Goal: Task Accomplishment & Management: Complete application form

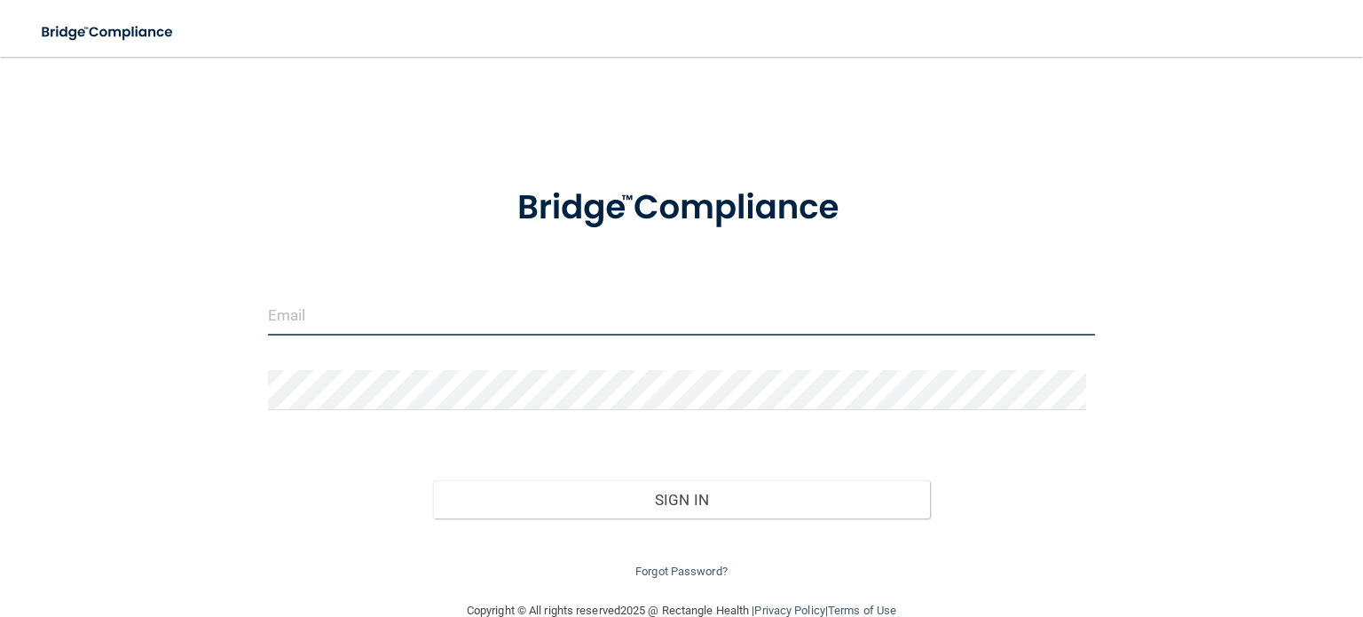
click at [362, 322] on input "email" at bounding box center [681, 315] width 827 height 40
type input "[PERSON_NAME][EMAIL_ADDRESS][DOMAIN_NAME]"
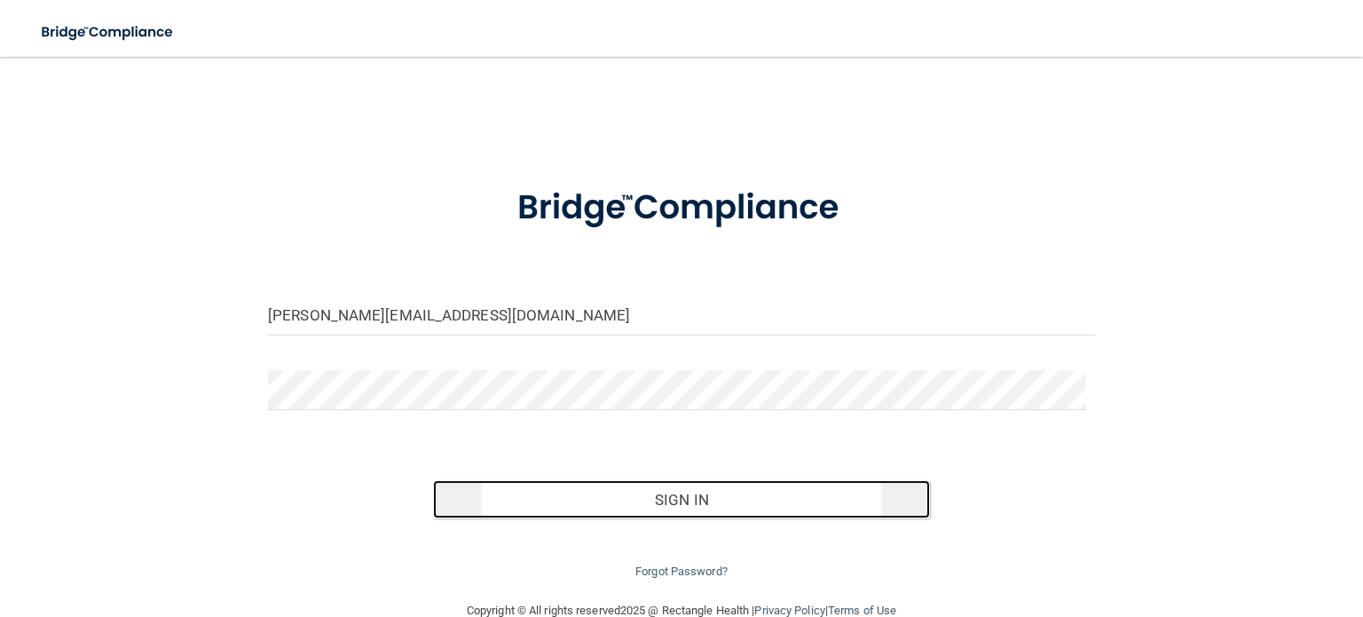
click at [659, 496] on button "Sign In" at bounding box center [681, 499] width 496 height 39
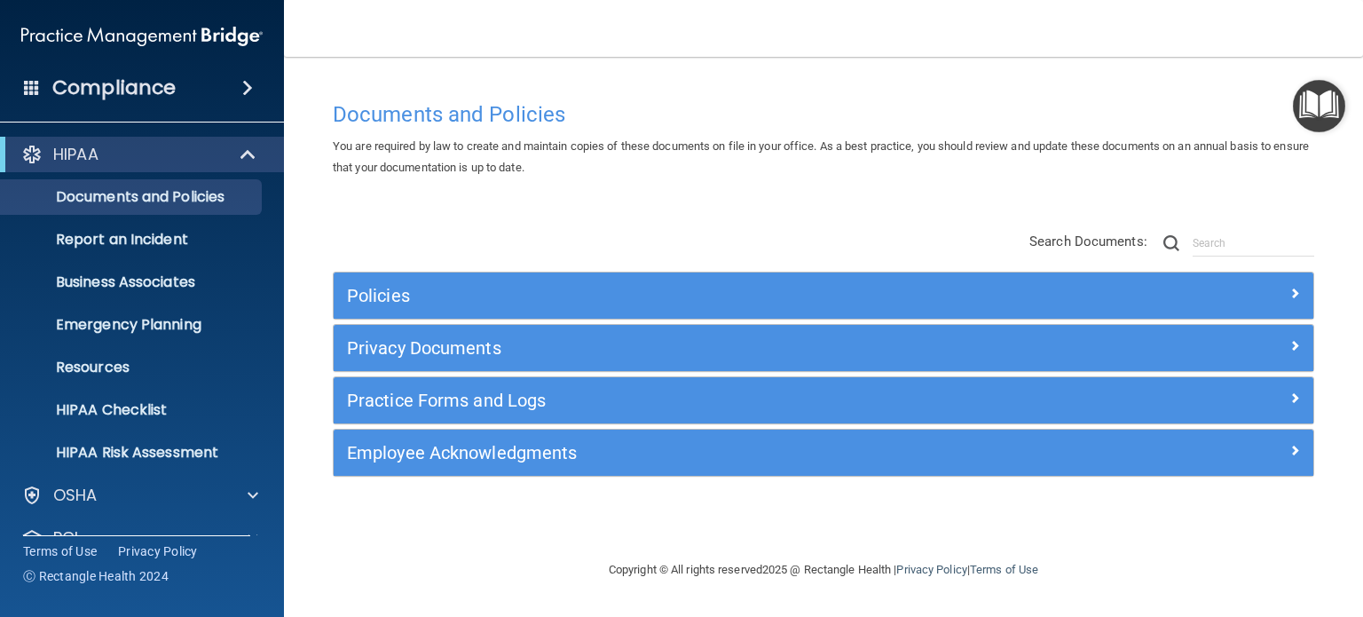
click at [174, 82] on div "Compliance" at bounding box center [142, 87] width 284 height 39
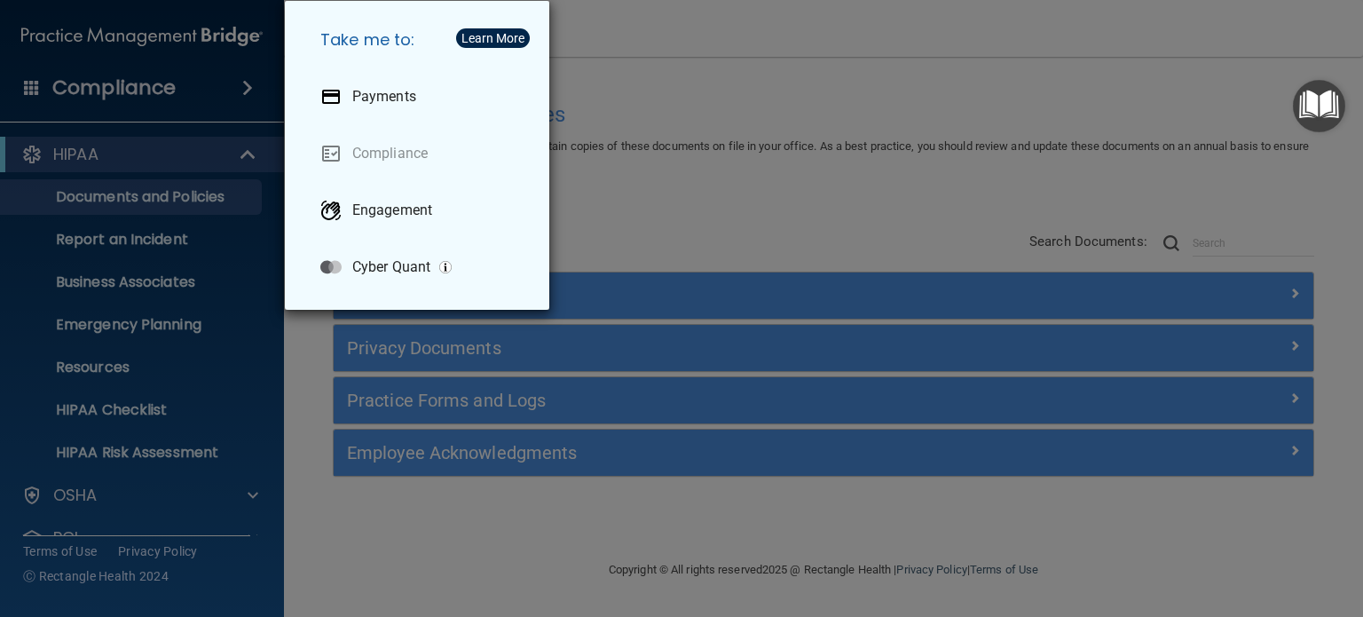
click at [172, 84] on div "Take me to: Payments Compliance Engagement Cyber Quant" at bounding box center [681, 308] width 1363 height 617
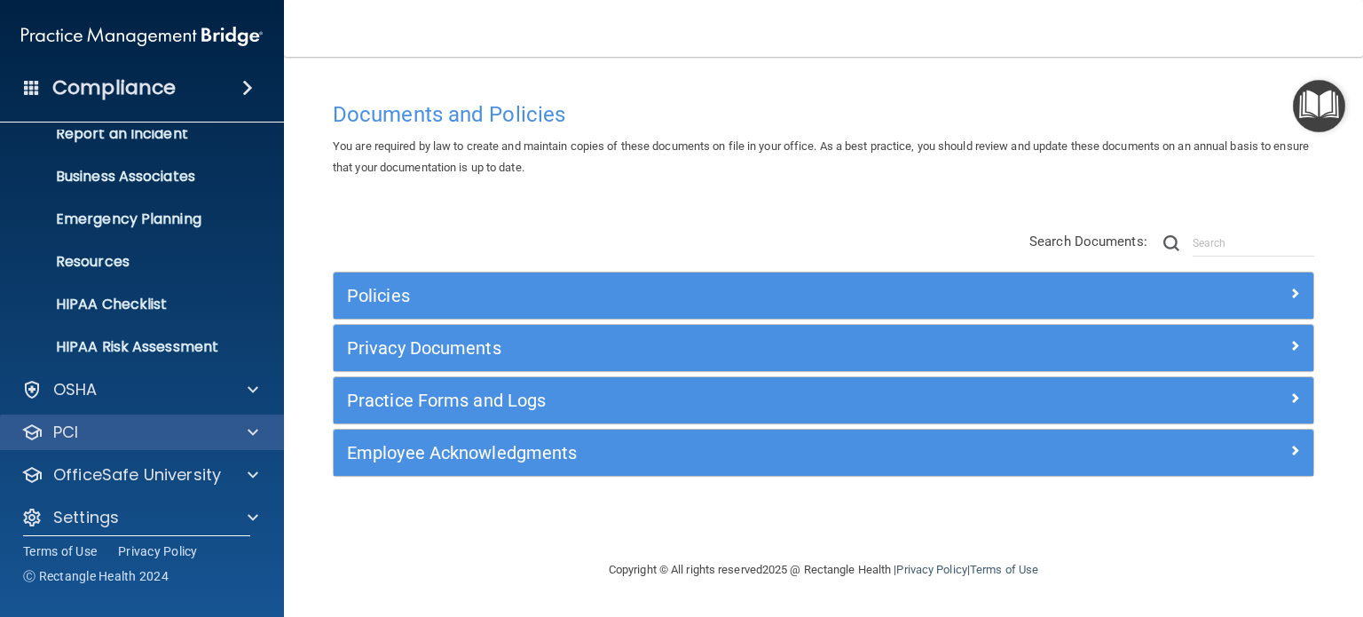
scroll to position [119, 0]
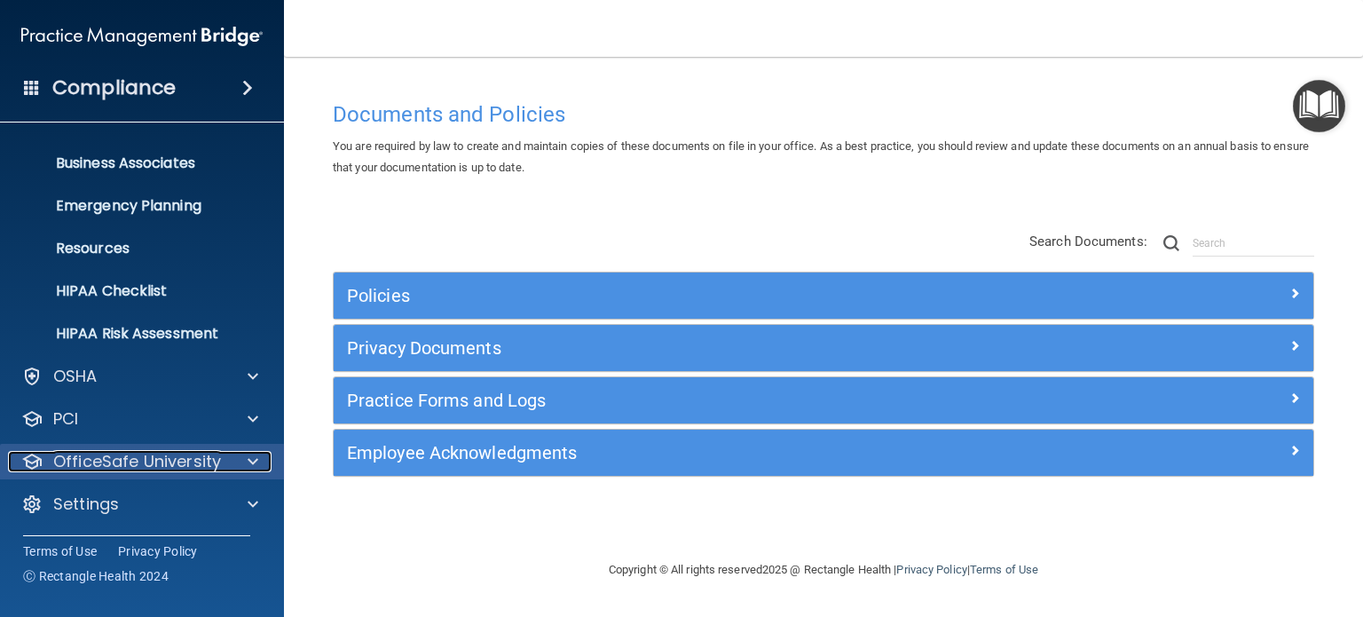
click at [200, 464] on p "OfficeSafe University" at bounding box center [137, 461] width 168 height 21
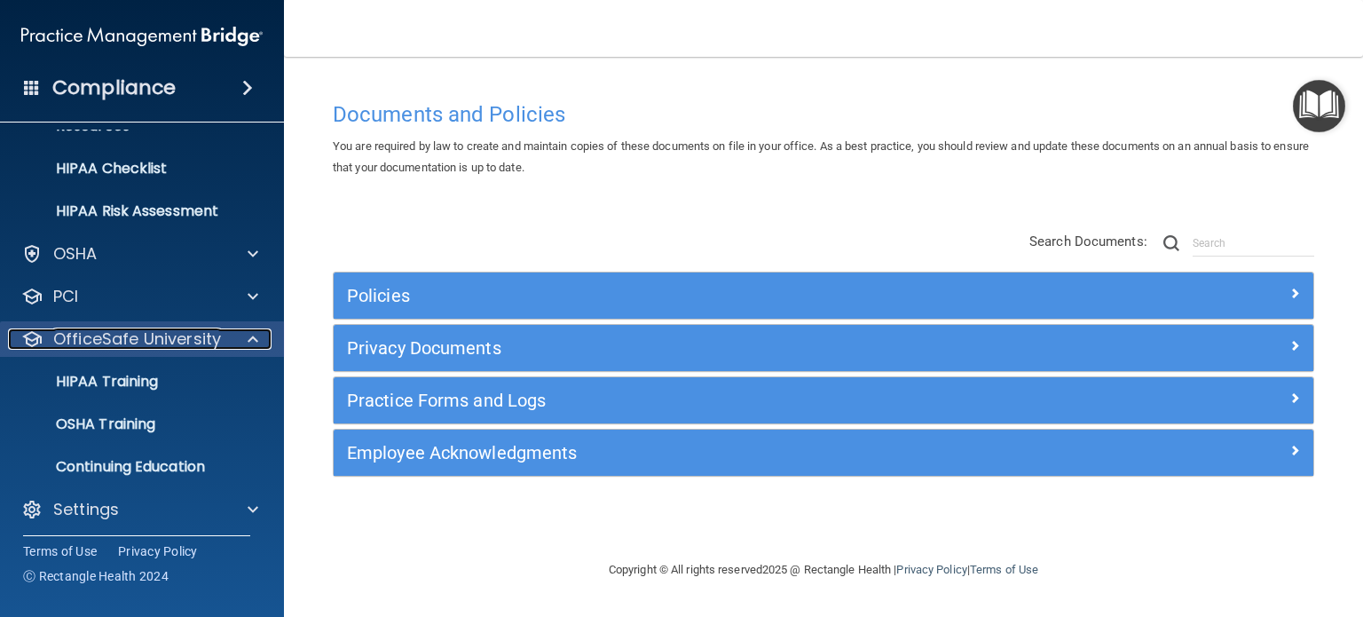
scroll to position [247, 0]
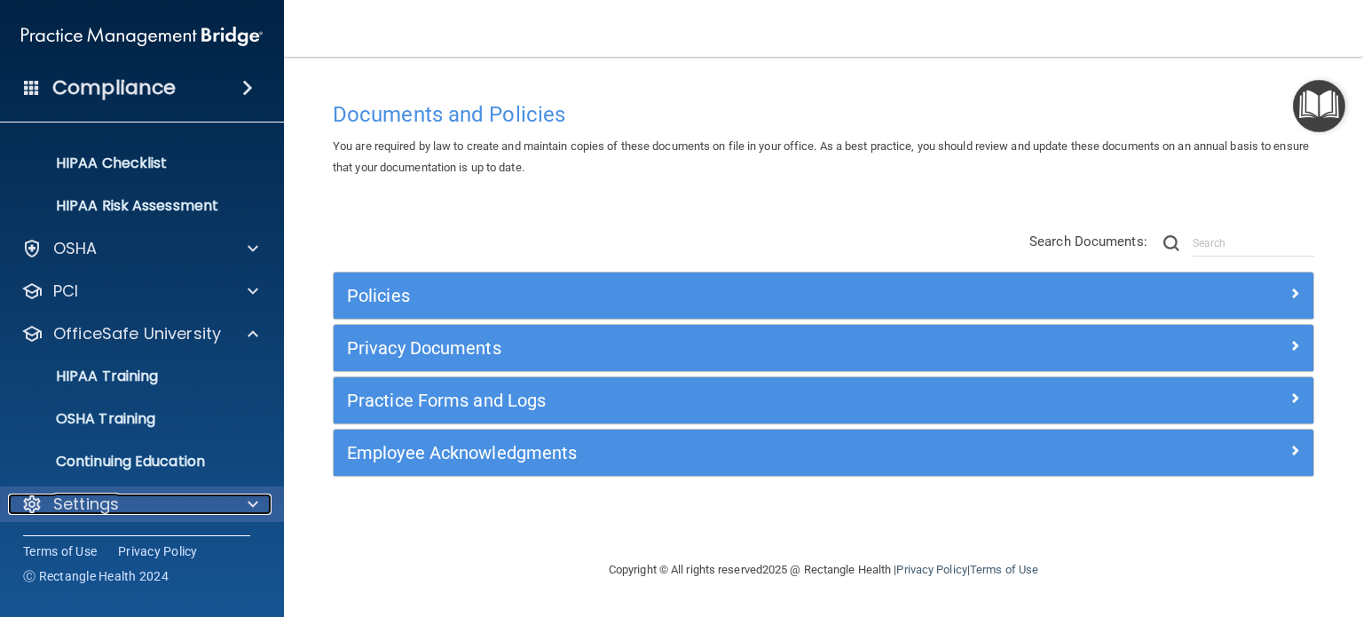
click at [97, 508] on p "Settings" at bounding box center [86, 503] width 66 height 21
click at [254, 507] on span at bounding box center [253, 503] width 11 height 21
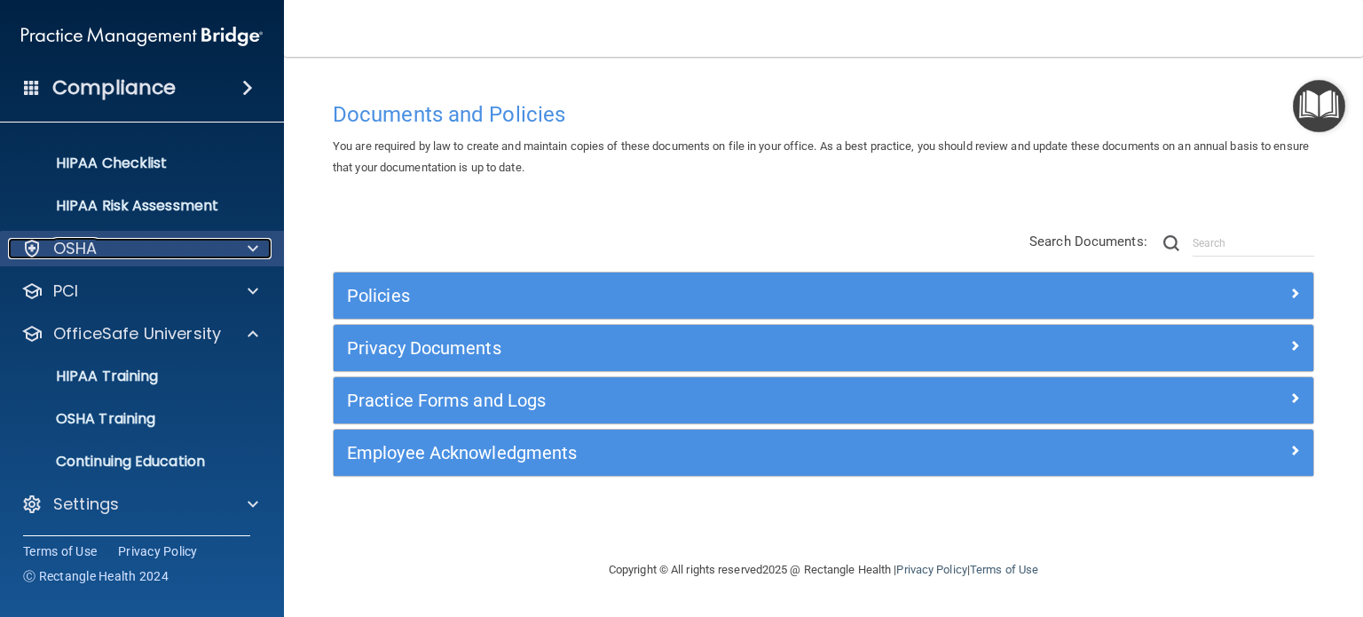
click at [87, 249] on p "OSHA" at bounding box center [75, 248] width 44 height 21
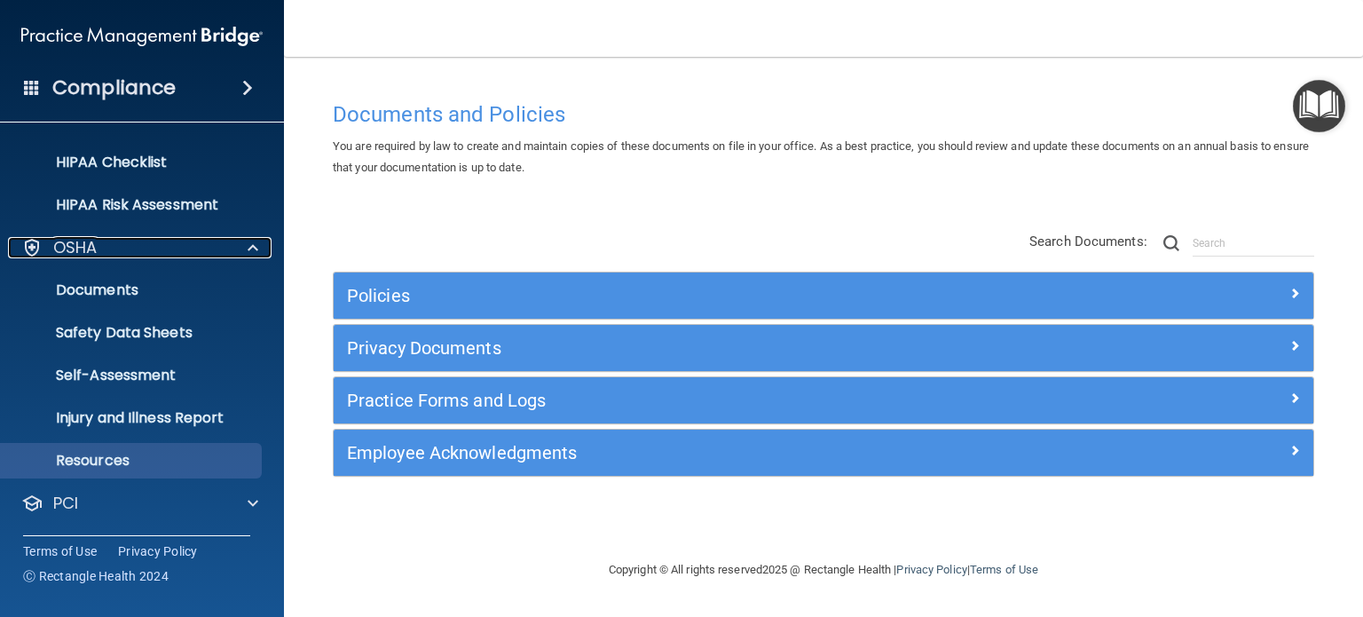
scroll to position [460, 0]
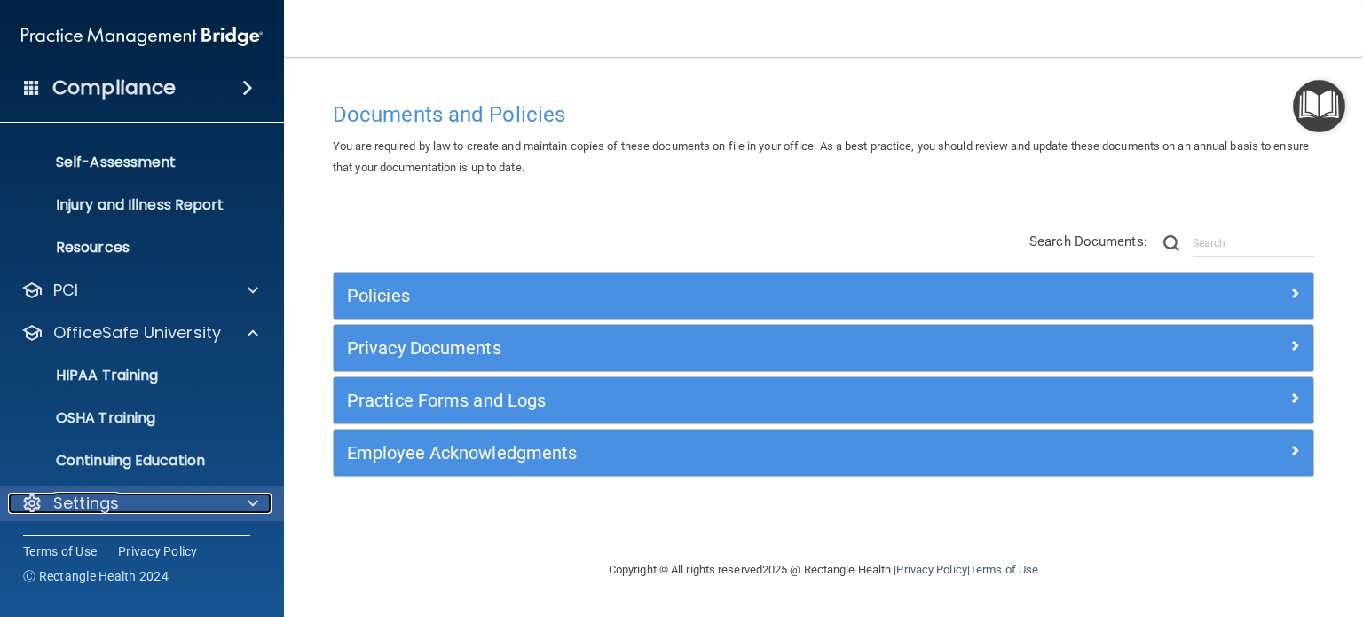
click at [241, 503] on div at bounding box center [250, 502] width 44 height 21
click at [248, 504] on span at bounding box center [253, 502] width 11 height 21
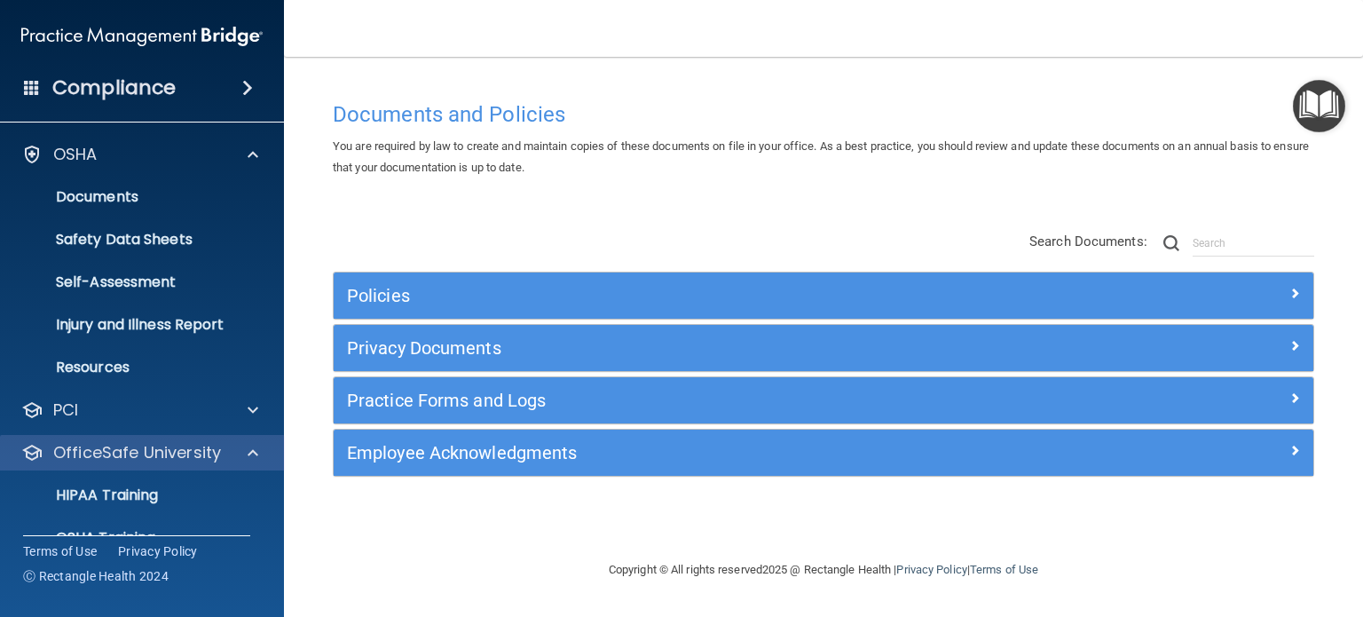
scroll to position [371, 0]
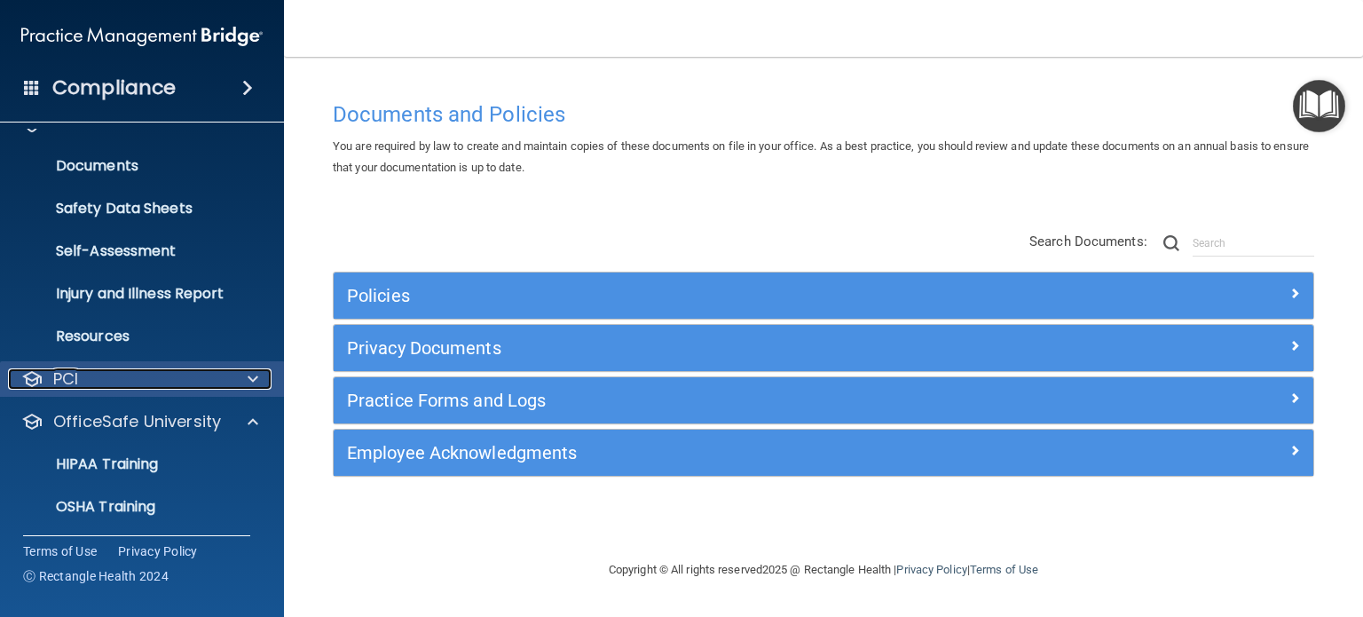
click at [138, 384] on div "PCI" at bounding box center [118, 378] width 220 height 21
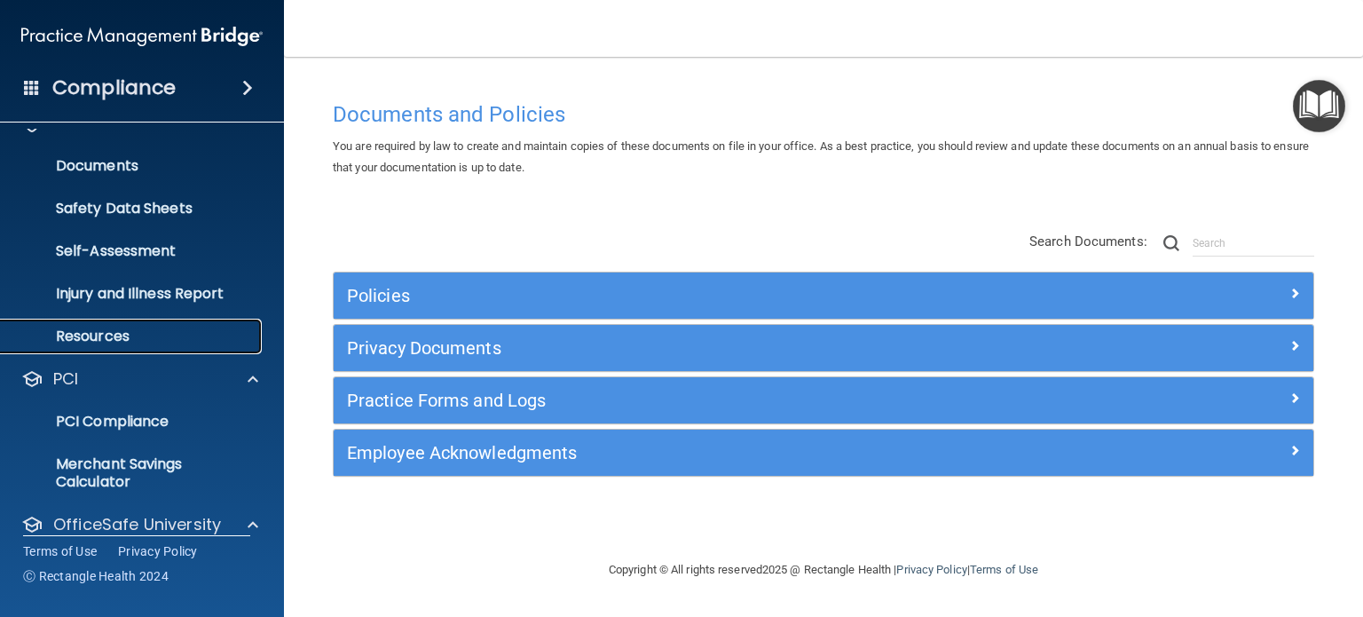
click at [149, 341] on p "Resources" at bounding box center [133, 336] width 242 height 18
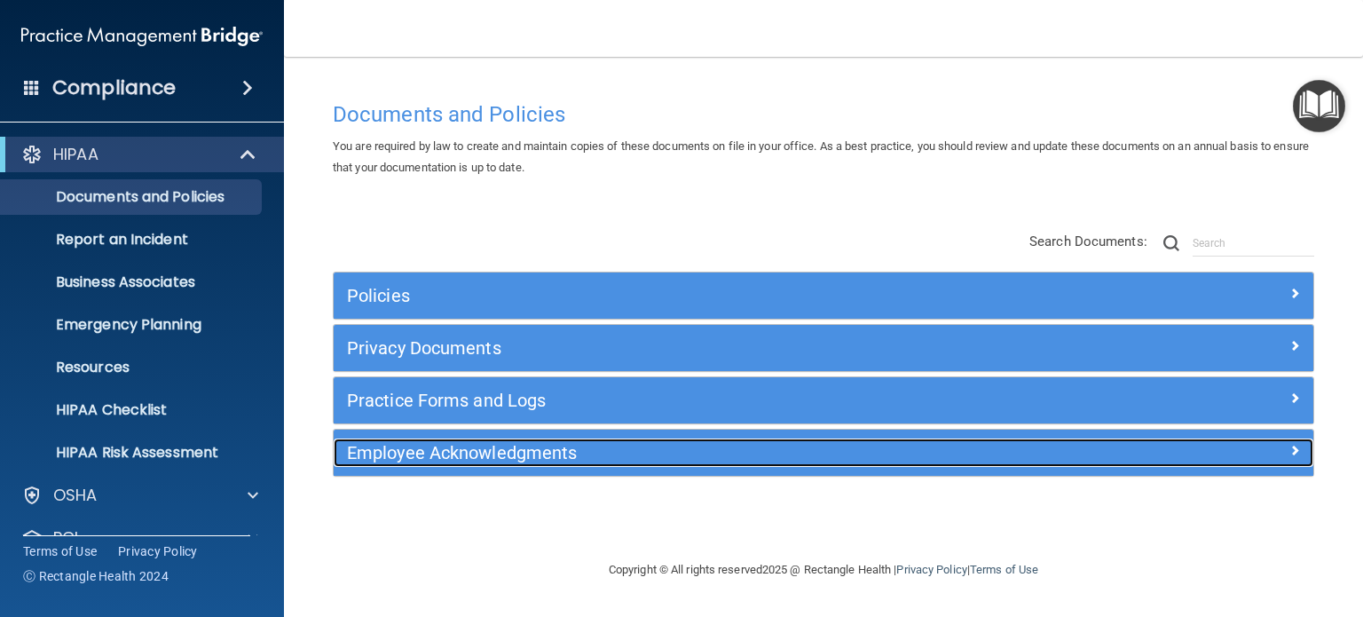
click at [731, 447] on h5 "Employee Acknowledgments" at bounding box center [701, 453] width 708 height 20
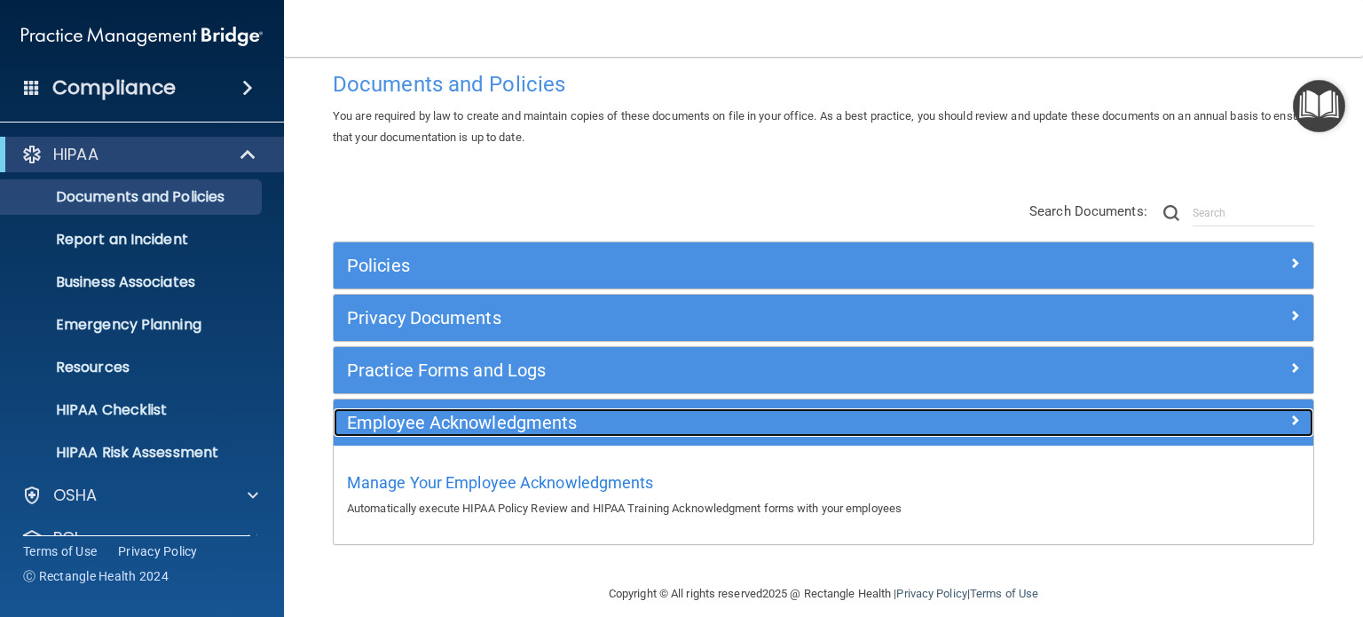
scroll to position [47, 0]
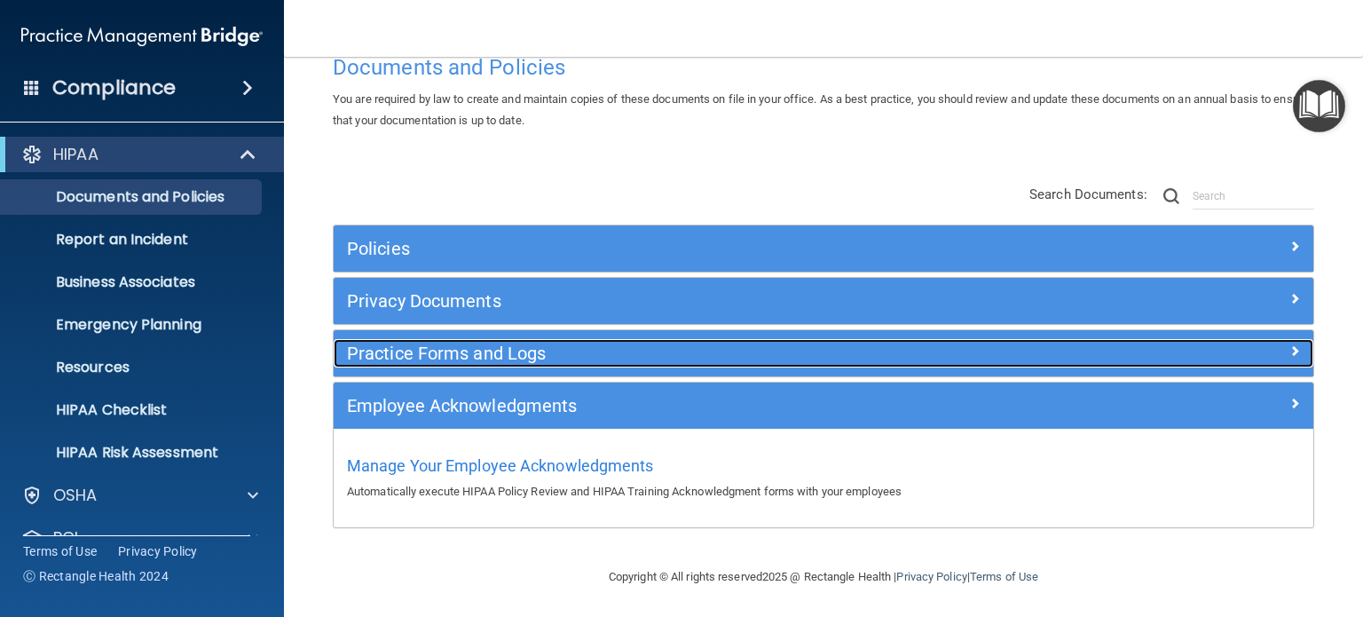
click at [753, 358] on h5 "Practice Forms and Logs" at bounding box center [701, 353] width 708 height 20
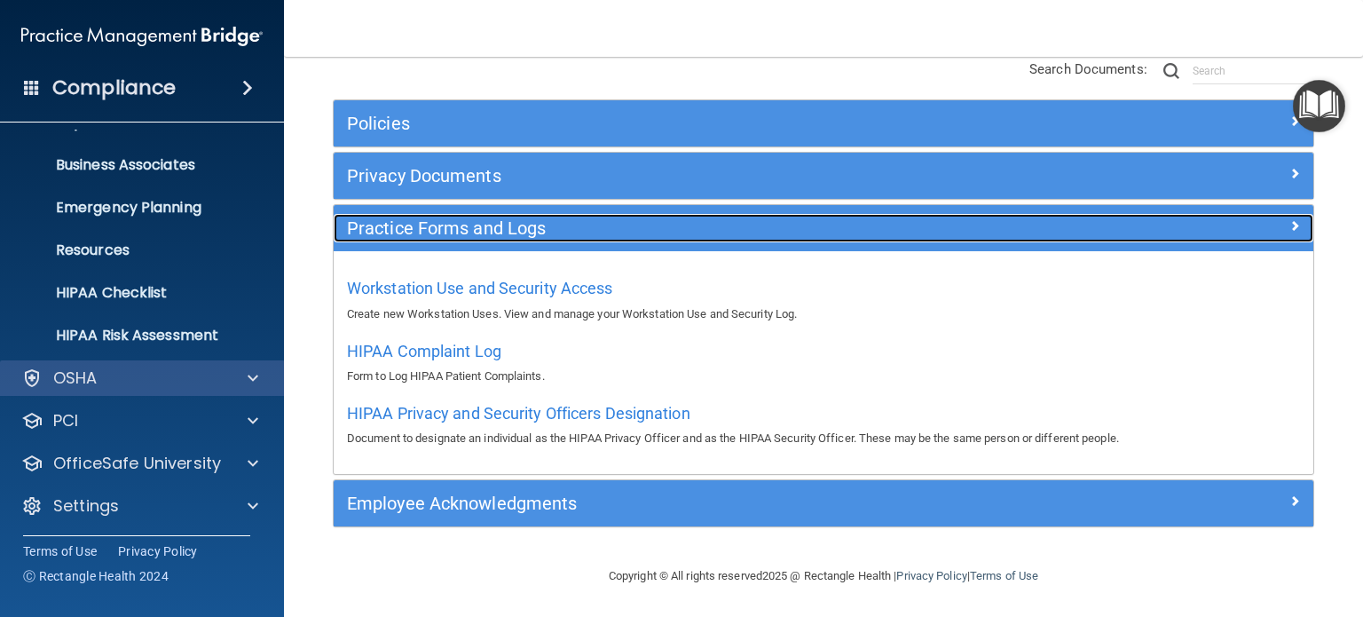
scroll to position [119, 0]
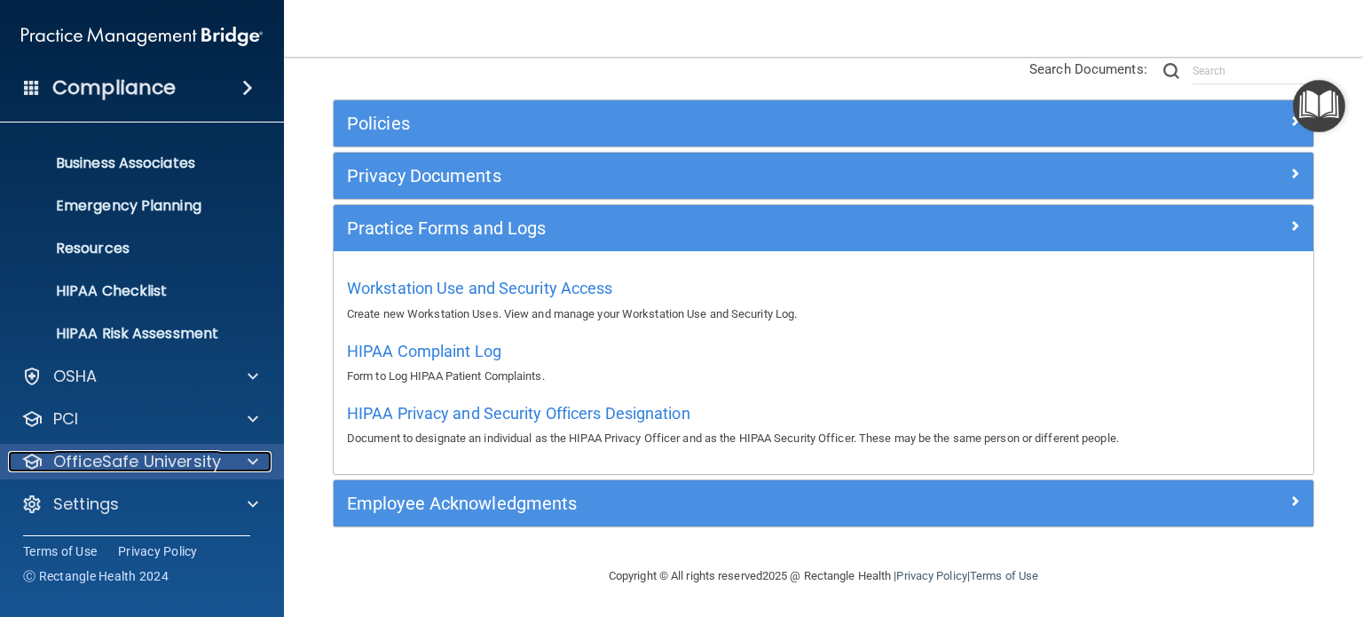
click at [143, 460] on p "OfficeSafe University" at bounding box center [137, 461] width 168 height 21
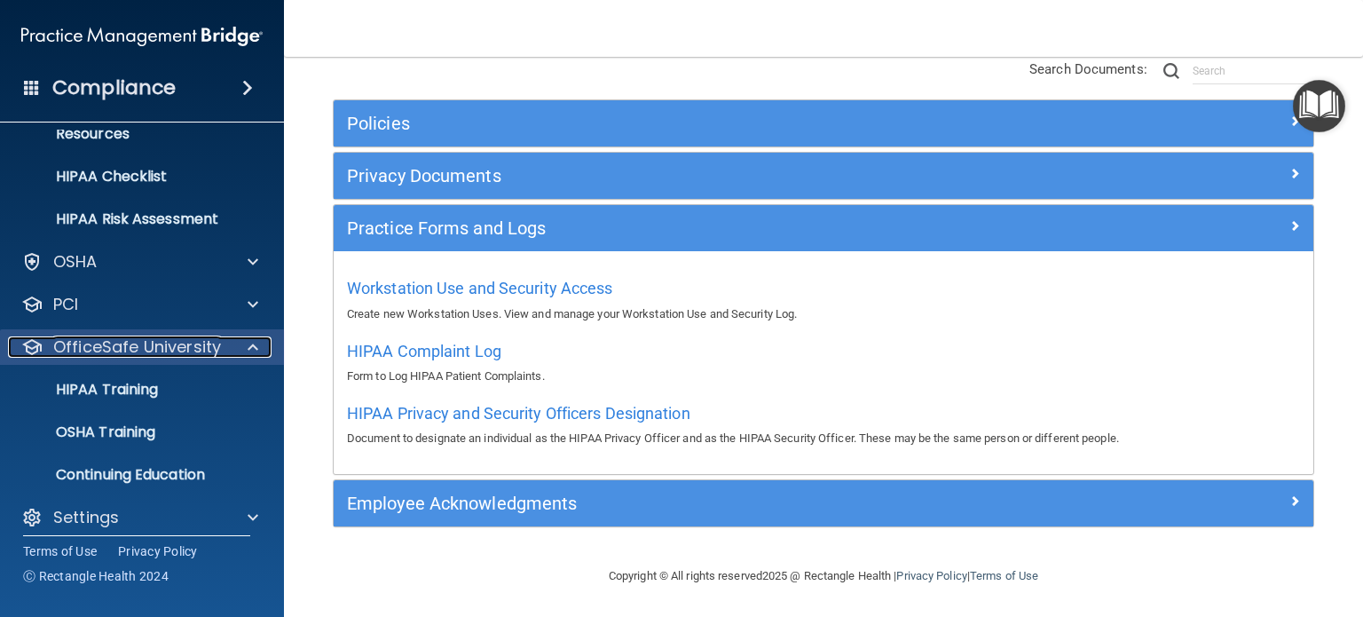
scroll to position [247, 0]
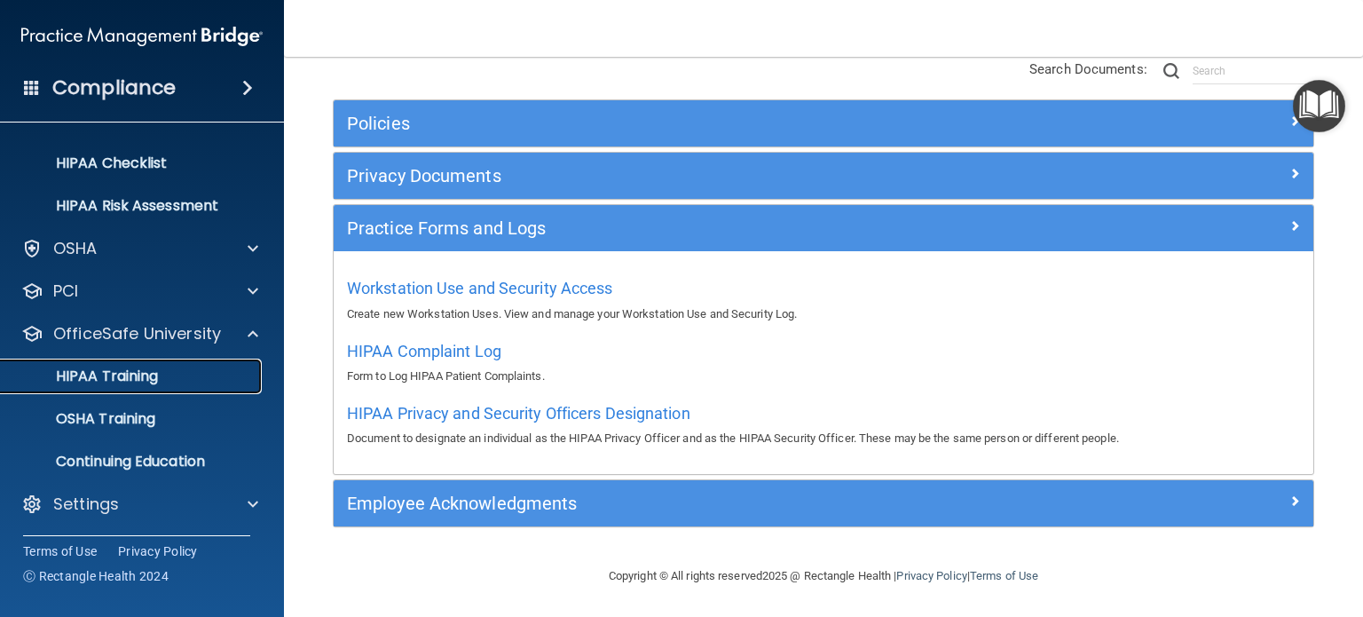
click at [108, 377] on p "HIPAA Training" at bounding box center [85, 376] width 146 height 18
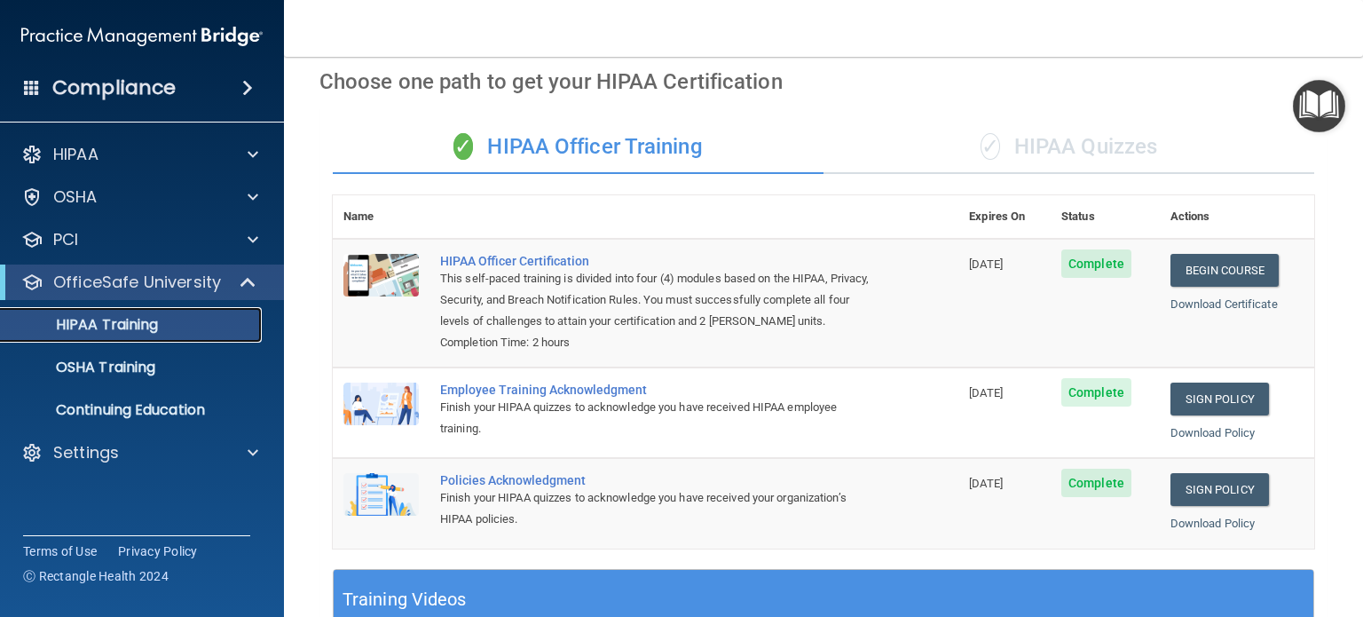
scroll to position [266, 0]
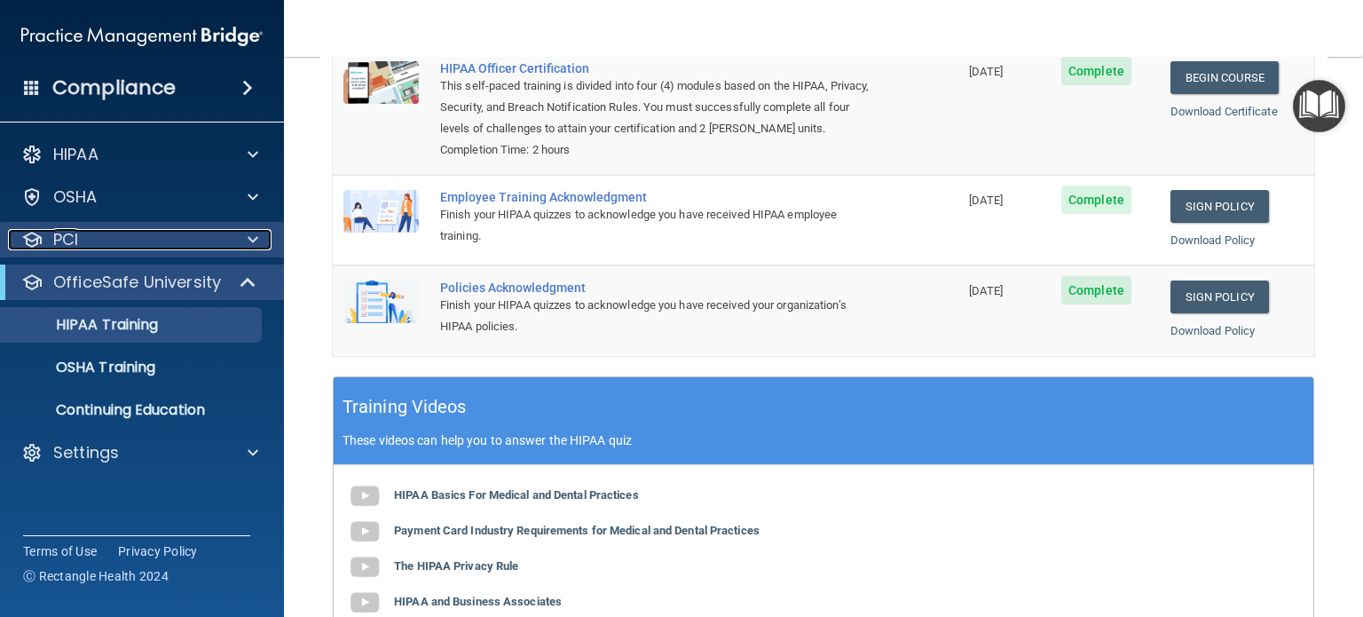
click at [259, 240] on div at bounding box center [250, 239] width 44 height 21
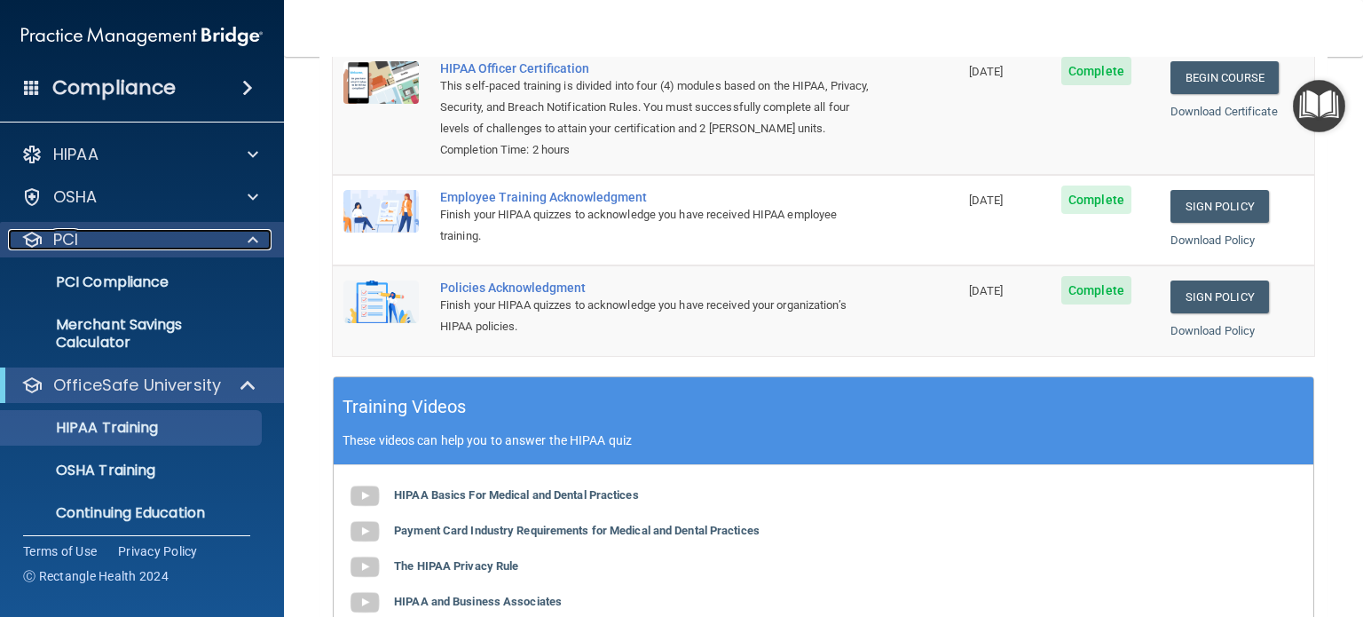
click at [259, 240] on div at bounding box center [250, 239] width 44 height 21
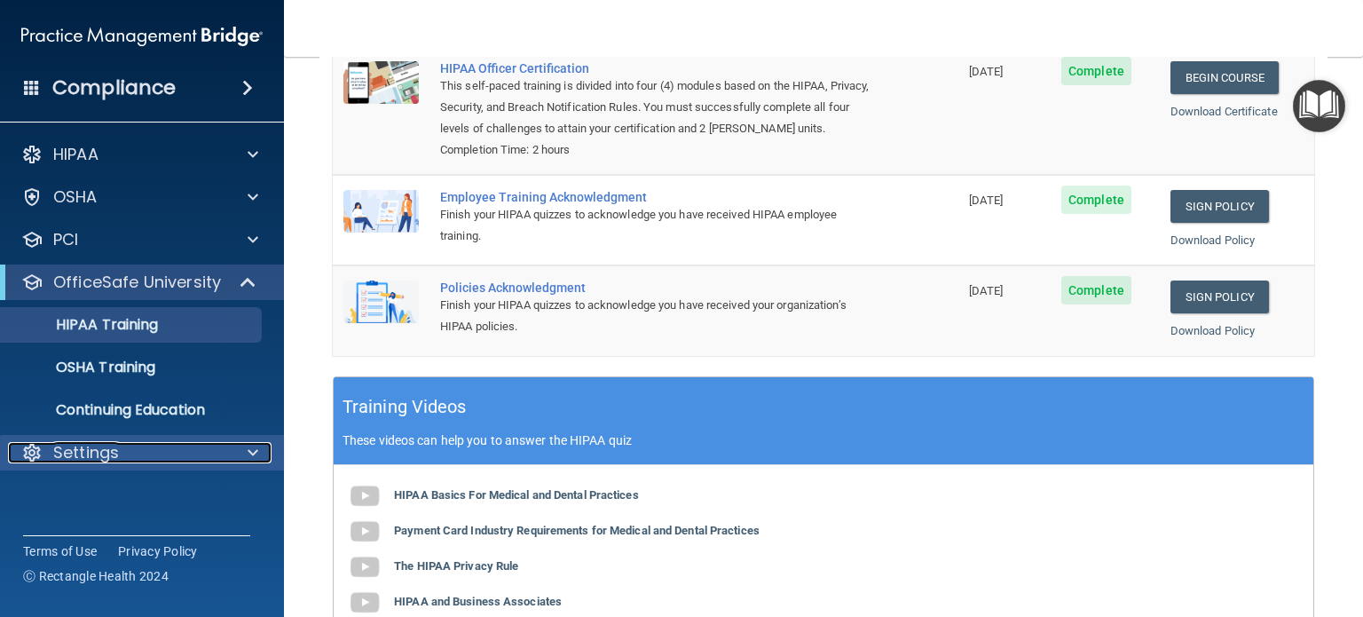
click at [246, 452] on div at bounding box center [250, 452] width 44 height 21
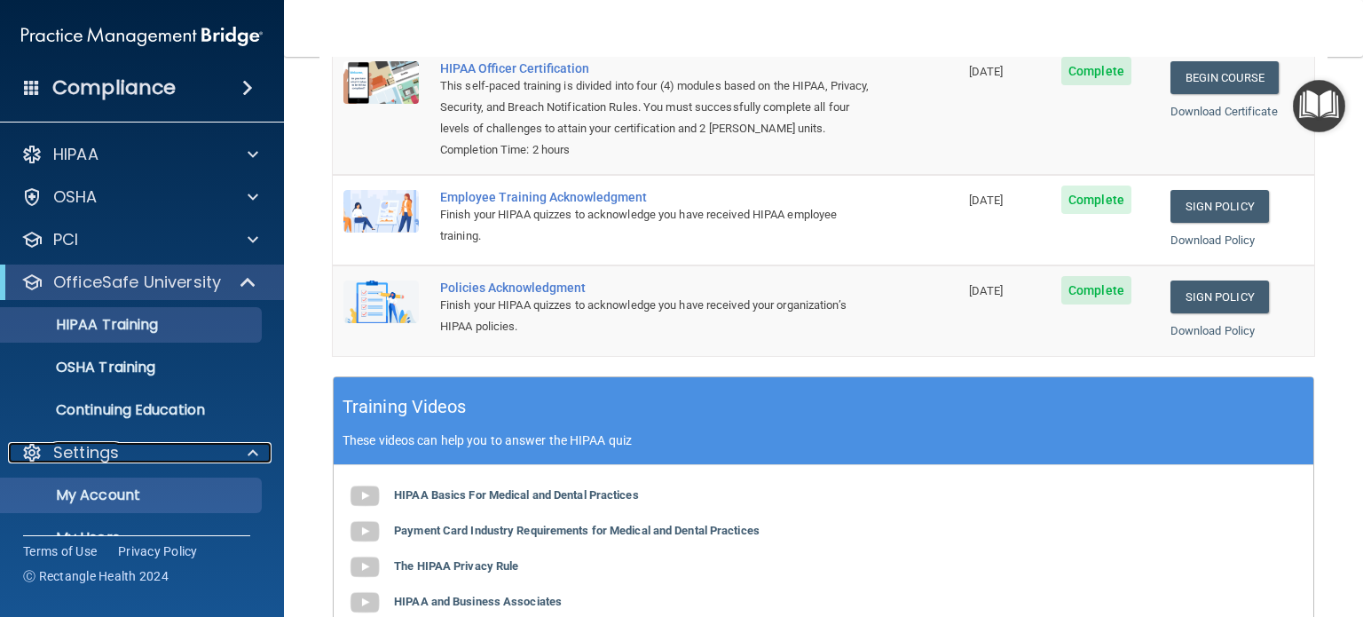
scroll to position [119, 0]
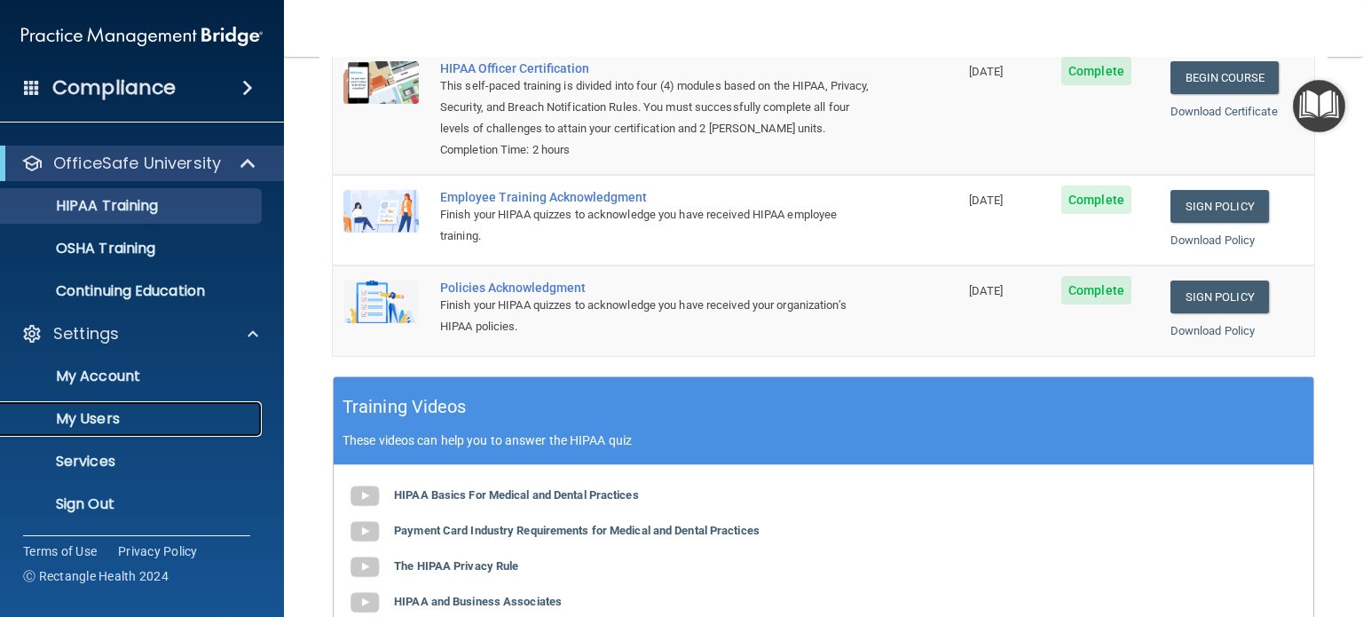
click at [87, 421] on p "My Users" at bounding box center [133, 419] width 242 height 18
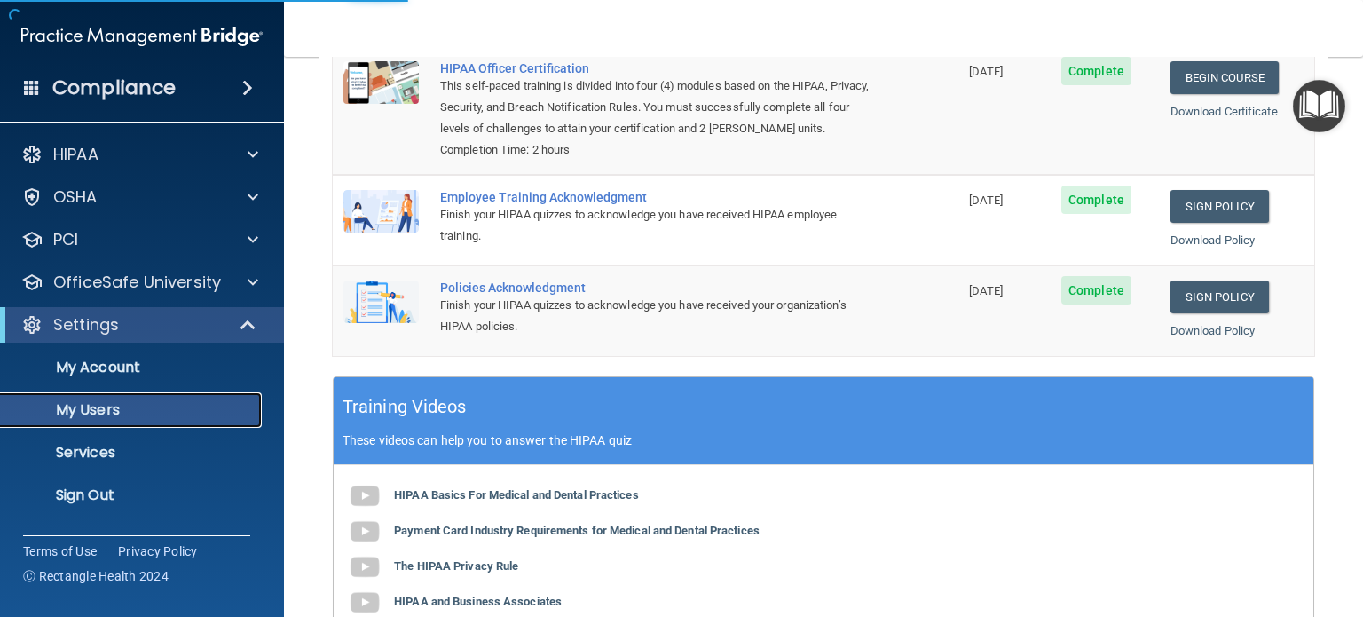
select select "20"
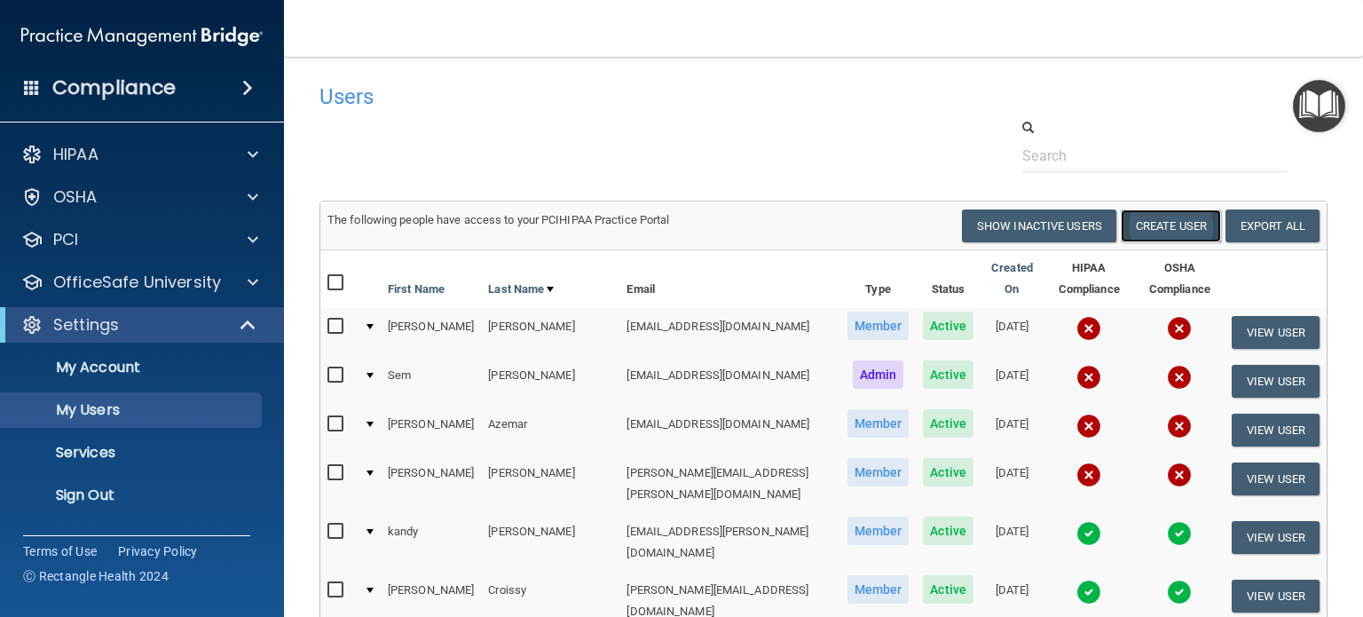
click at [1170, 225] on button "Create User" at bounding box center [1171, 225] width 100 height 33
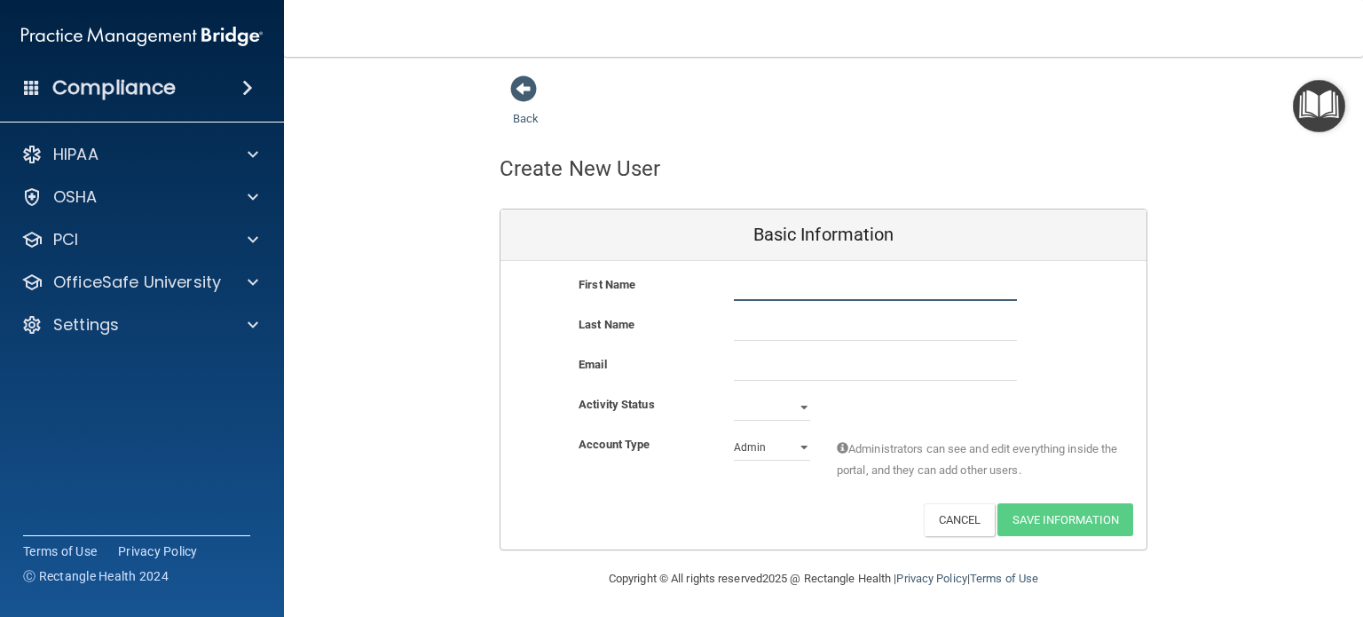
click at [763, 295] on input "text" at bounding box center [875, 287] width 283 height 27
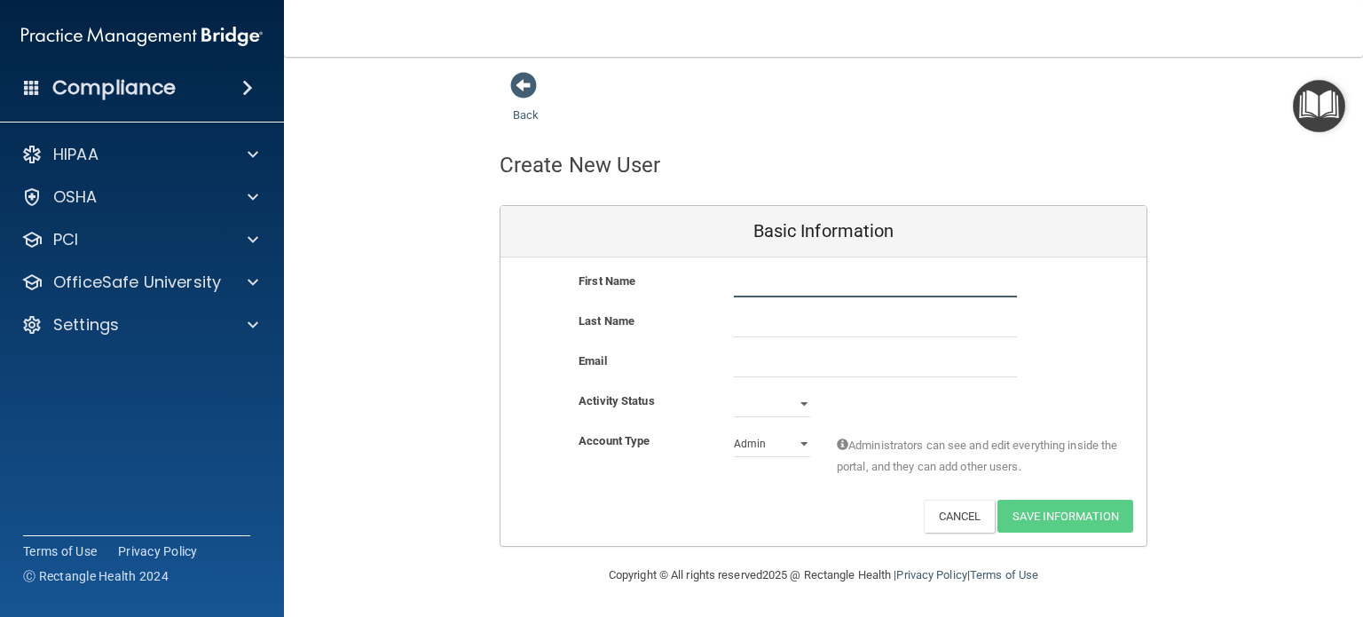
click at [776, 287] on input "text" at bounding box center [875, 284] width 283 height 27
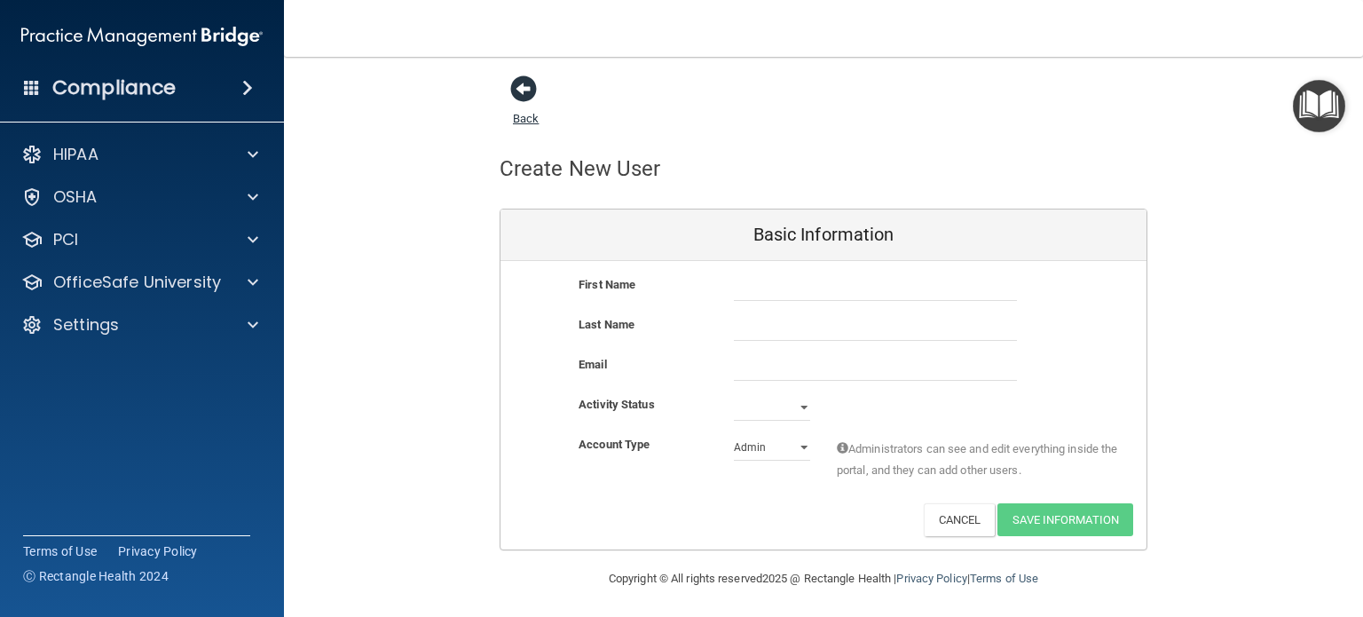
click at [511, 87] on span at bounding box center [523, 88] width 27 height 27
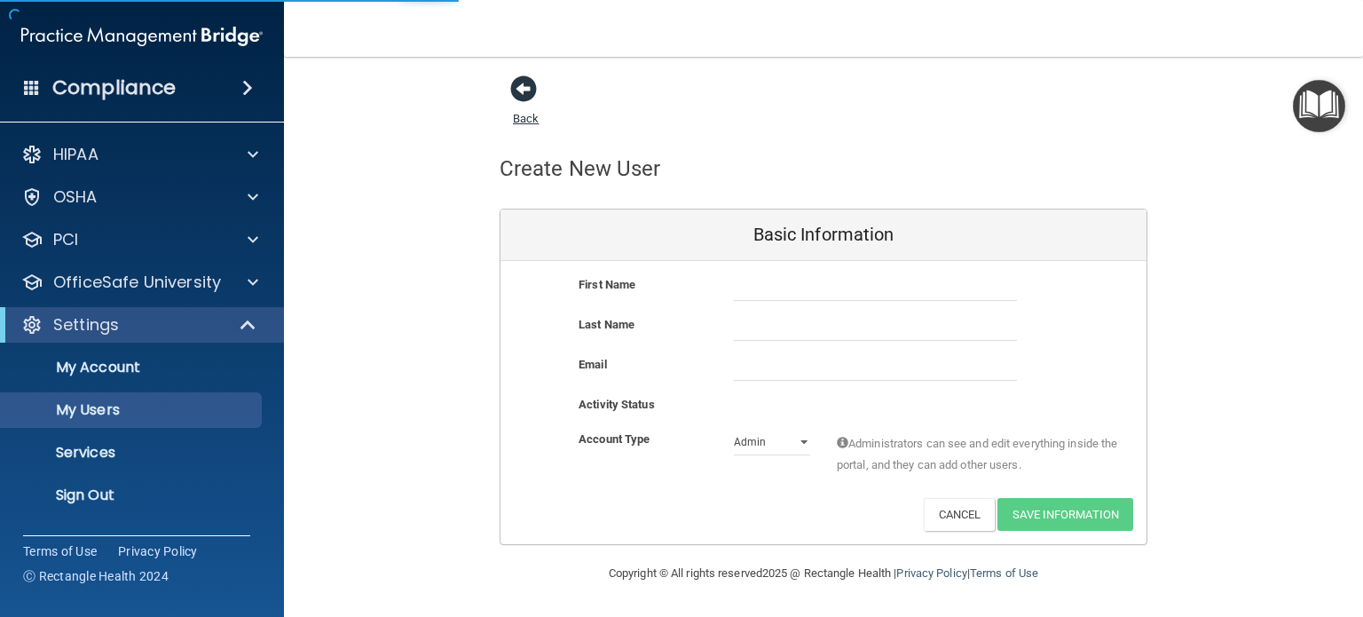
select select "20"
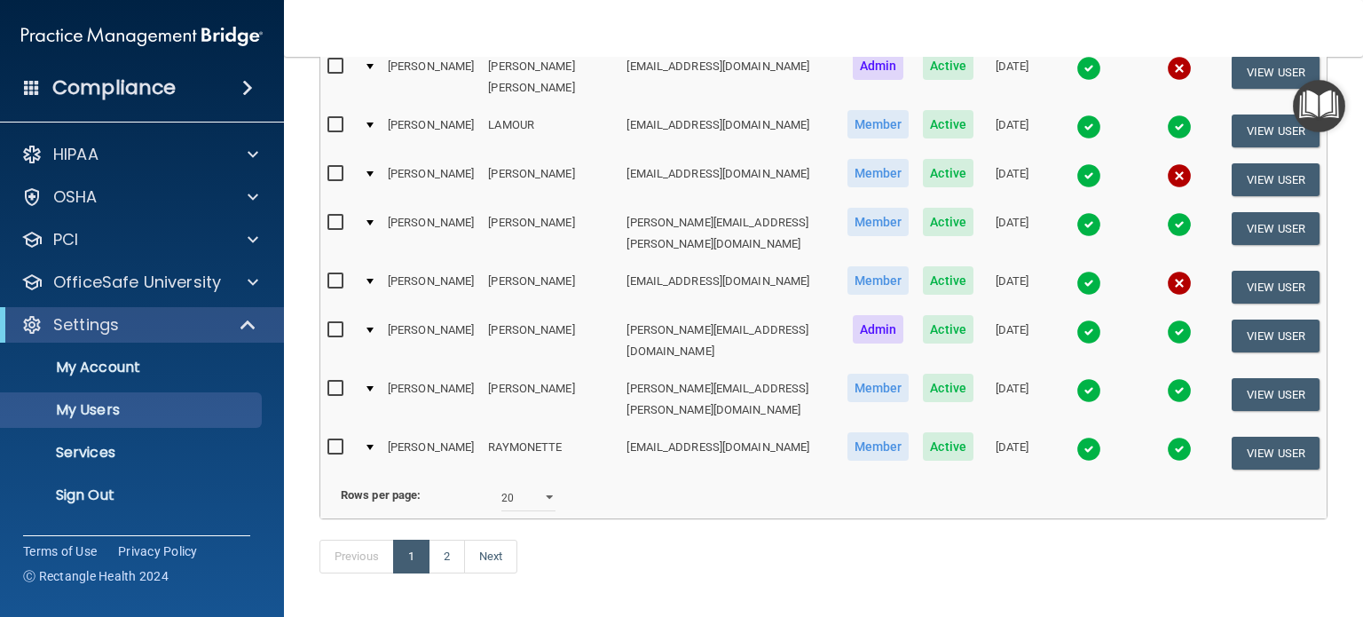
scroll to position [896, 0]
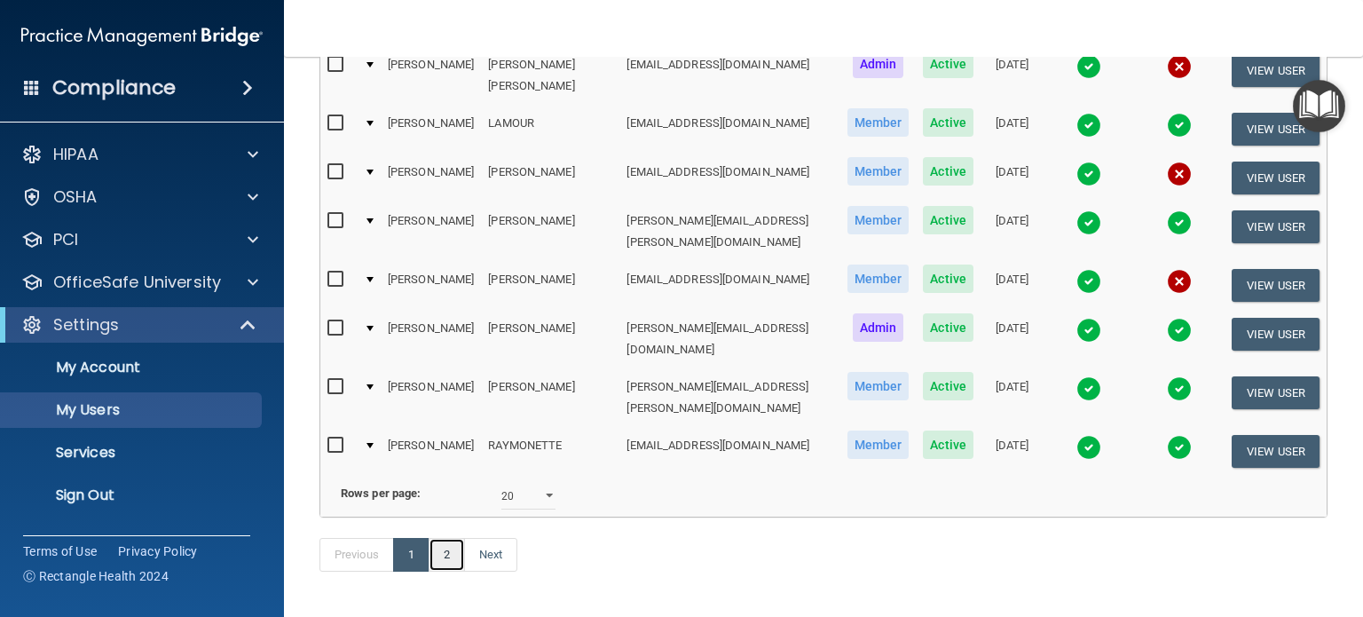
click at [447, 538] on link "2" at bounding box center [447, 555] width 36 height 34
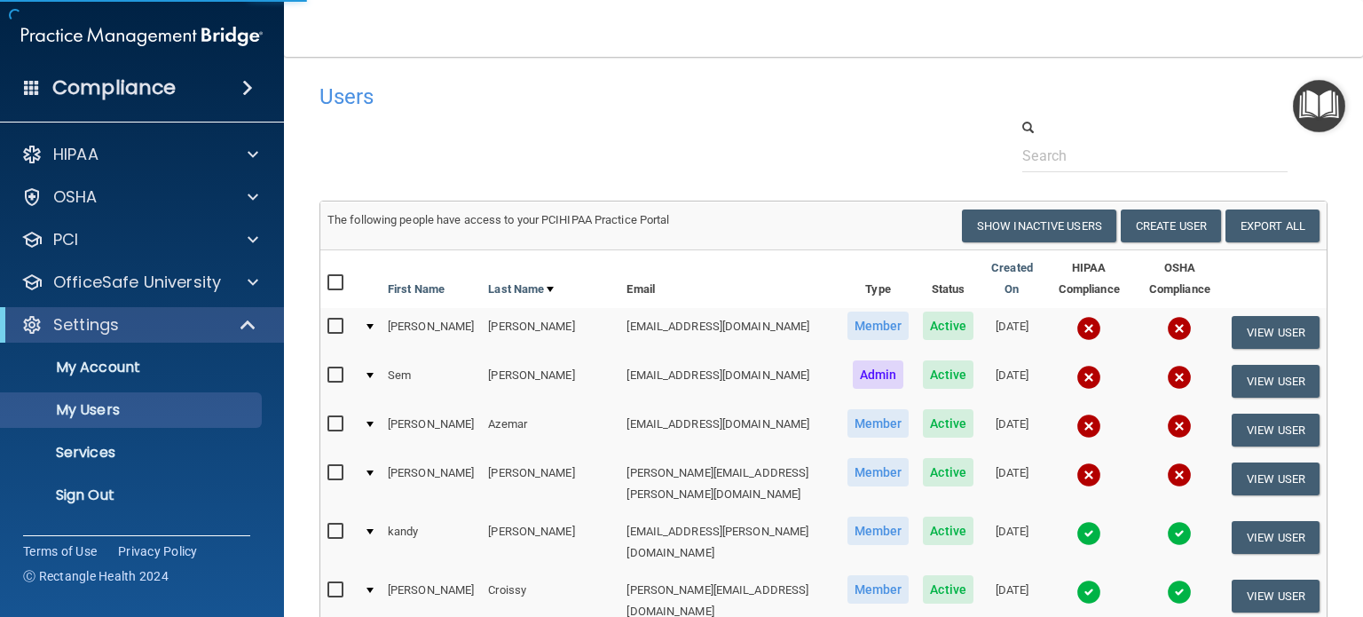
select select "20"
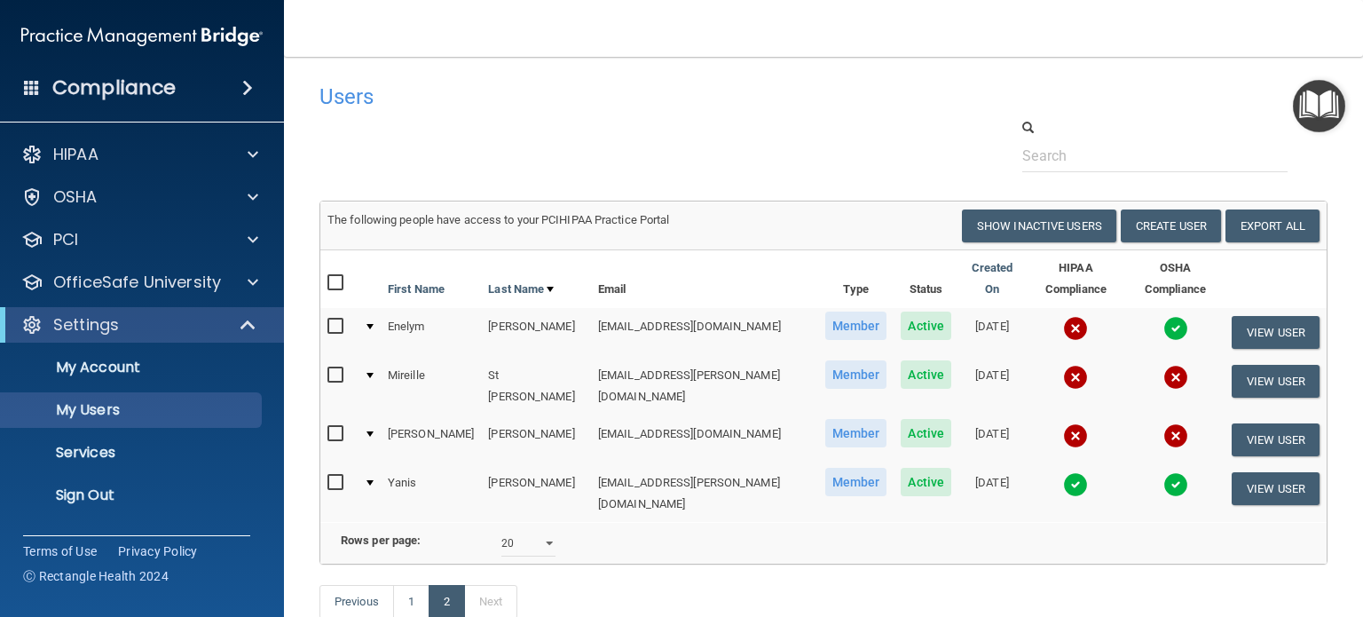
scroll to position [114, 0]
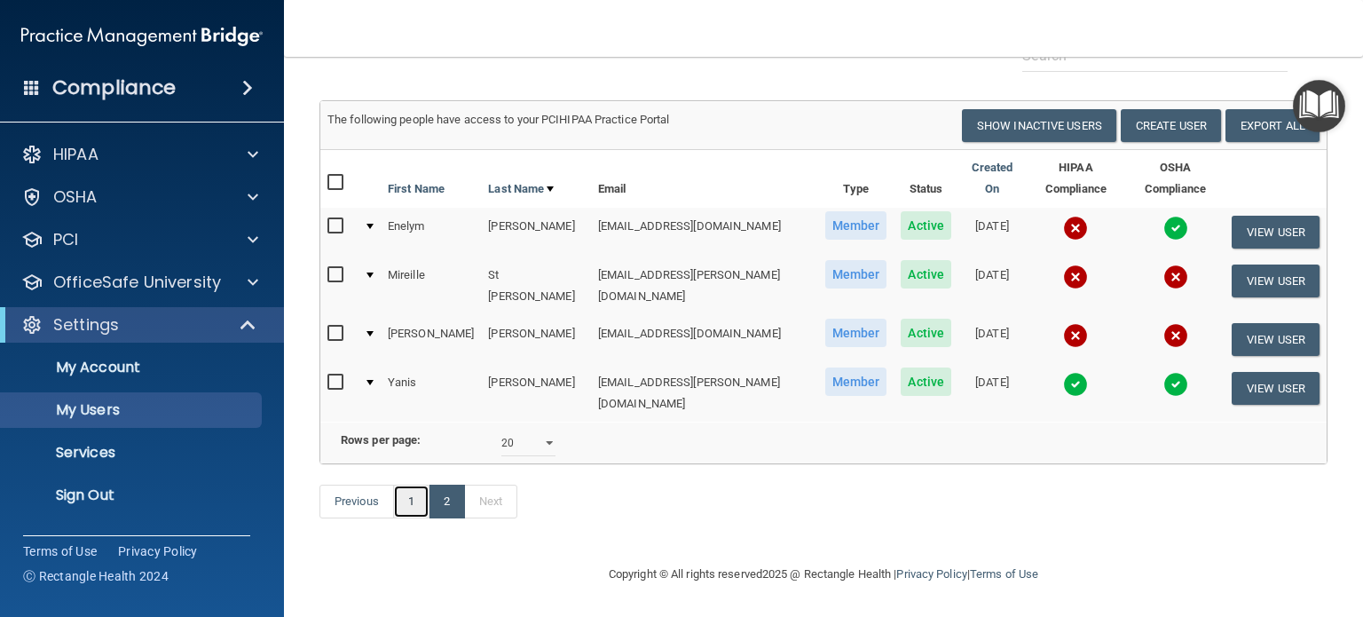
click at [411, 501] on link "1" at bounding box center [411, 501] width 36 height 34
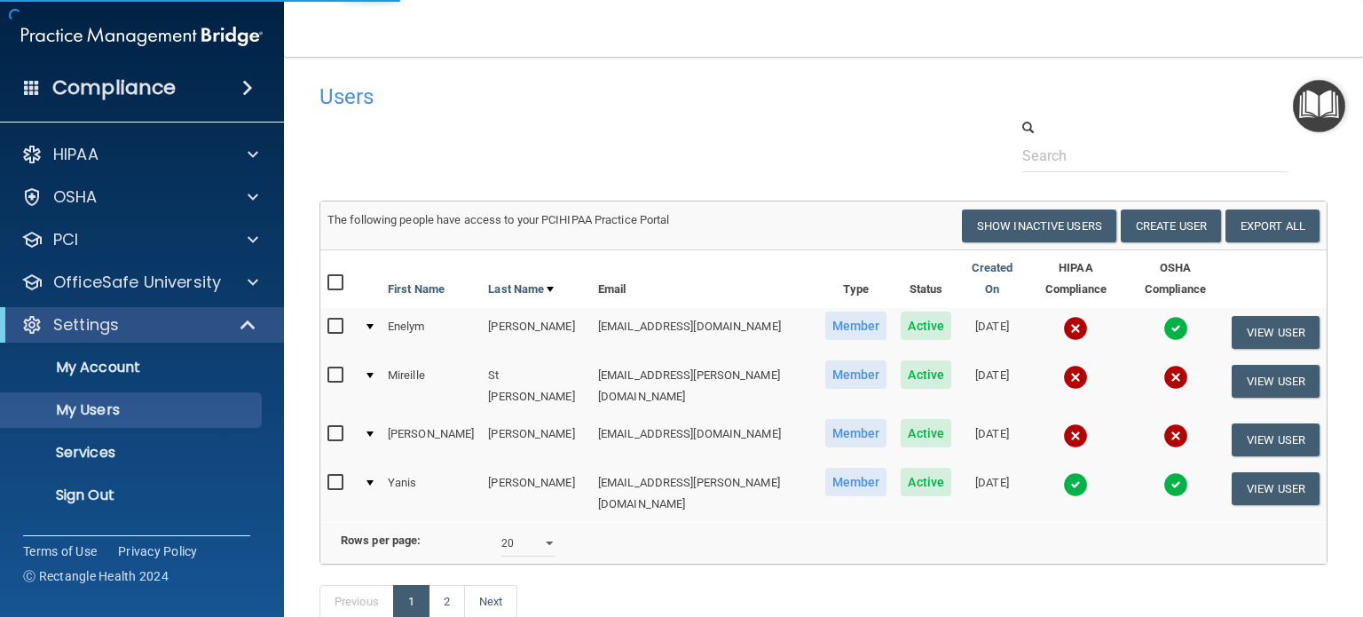
select select "20"
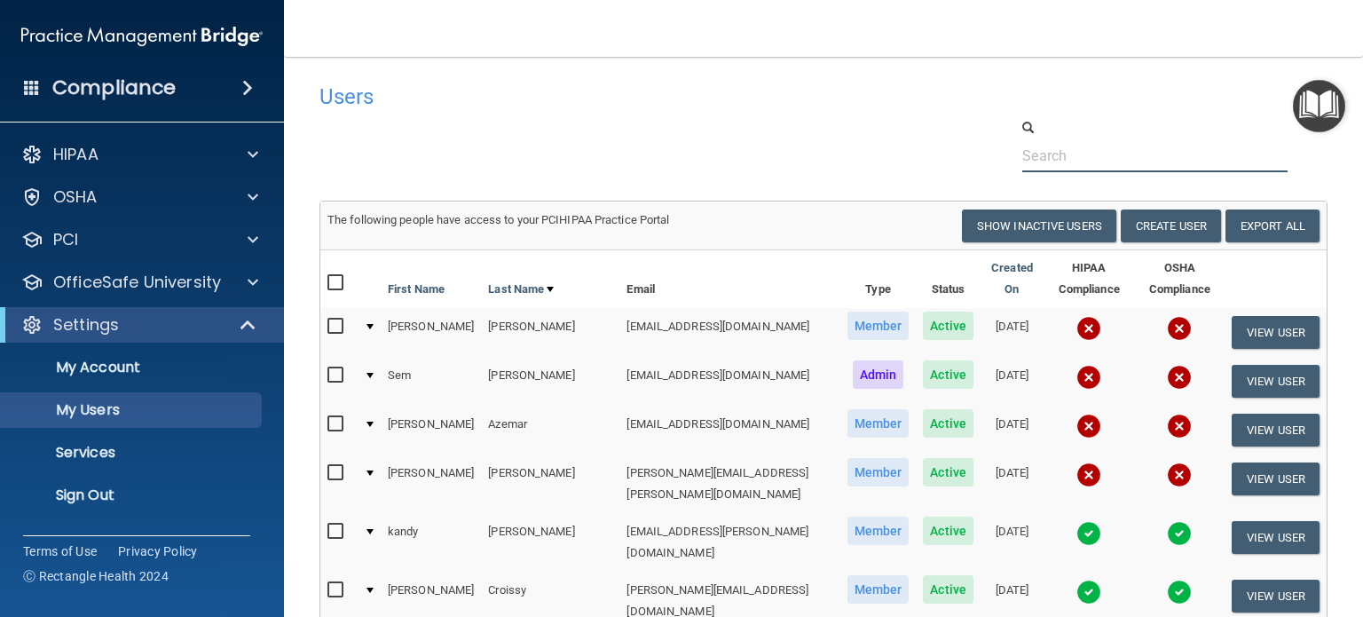
click at [1039, 152] on input "text" at bounding box center [1154, 155] width 265 height 33
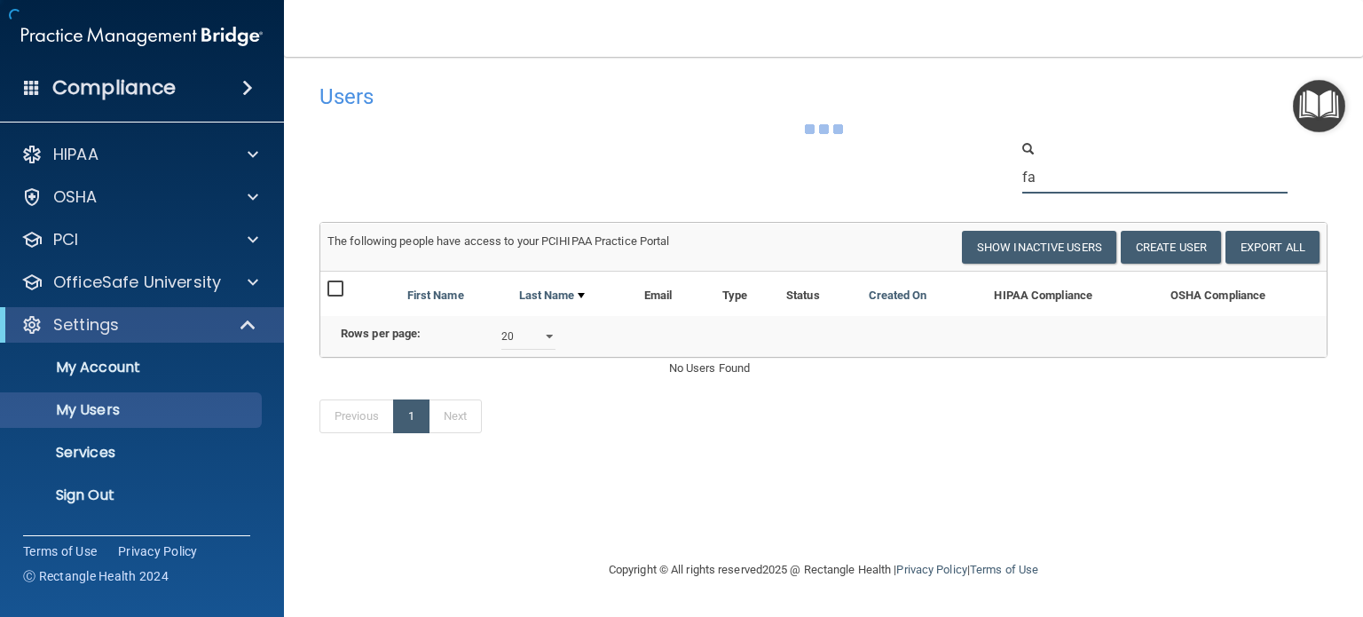
type input "f"
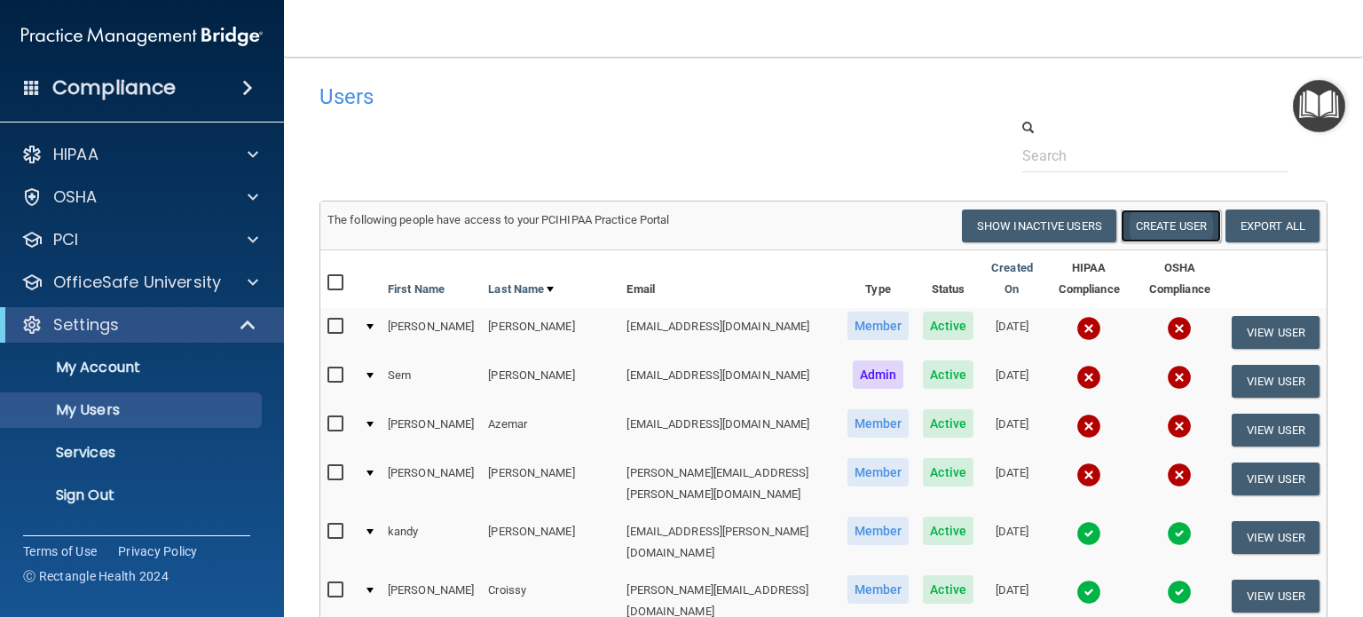
click at [1165, 216] on button "Create User" at bounding box center [1171, 225] width 100 height 33
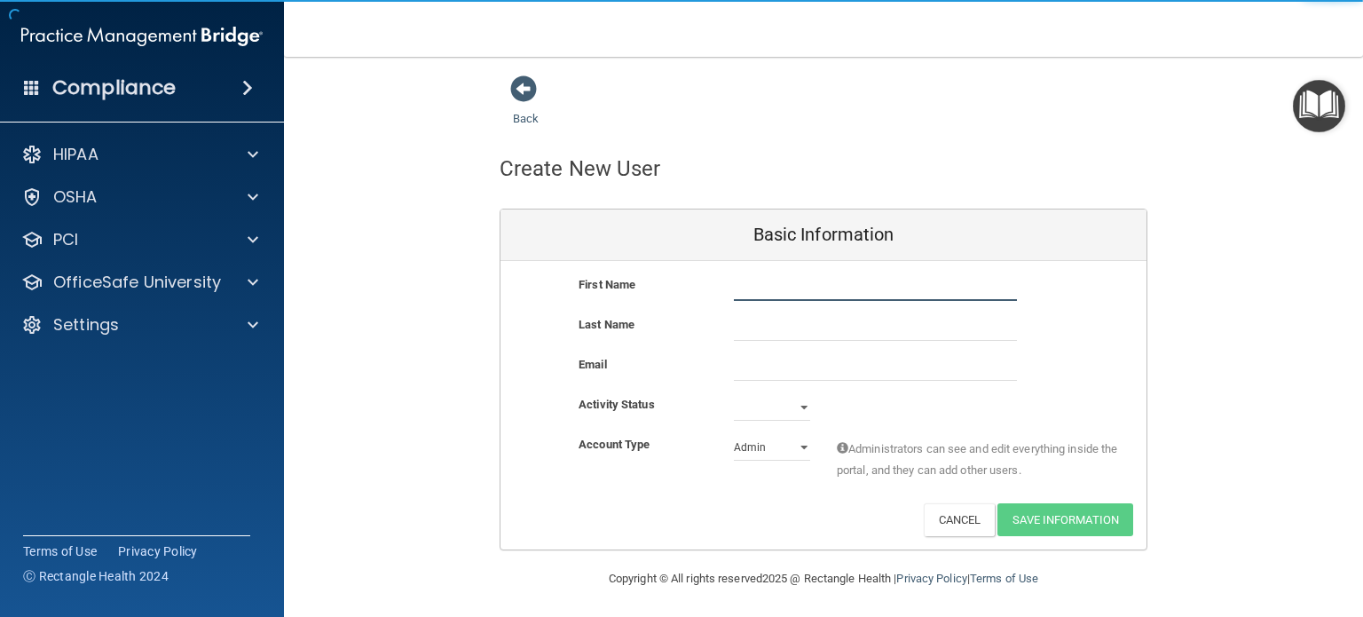
click at [757, 287] on input "text" at bounding box center [875, 287] width 283 height 27
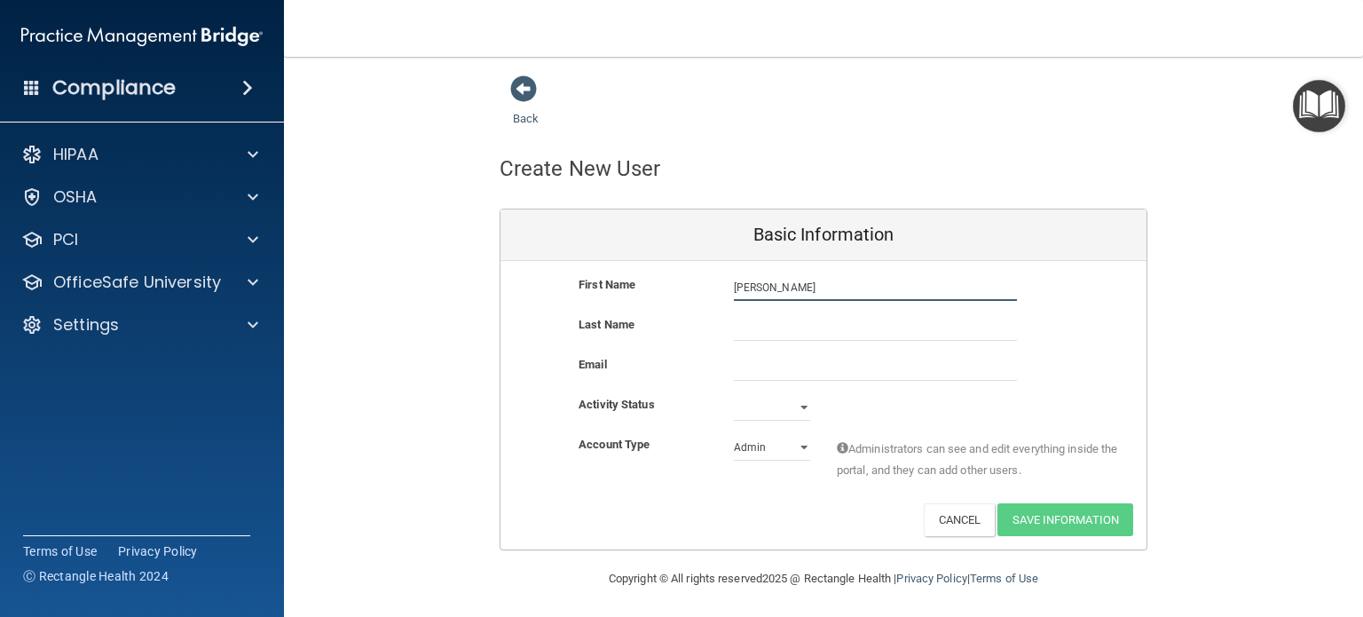
type input "[PERSON_NAME]"
click at [759, 335] on input "text" at bounding box center [875, 327] width 283 height 27
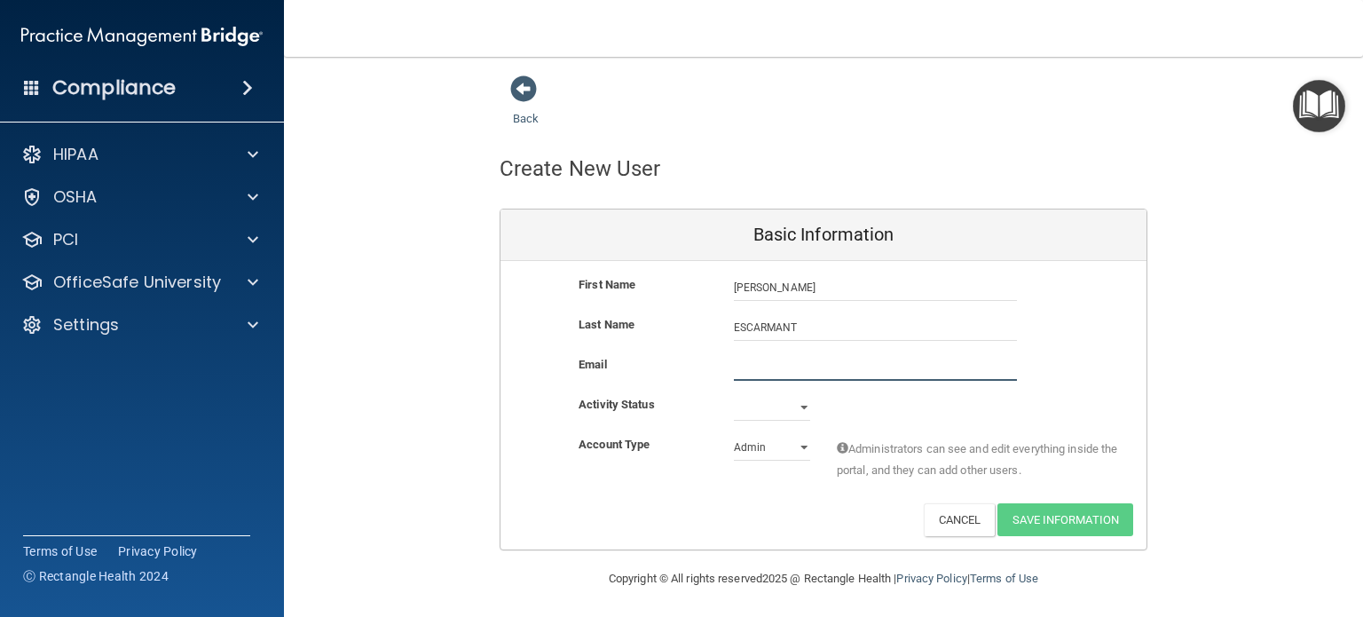
click at [766, 369] on input "email" at bounding box center [875, 367] width 283 height 27
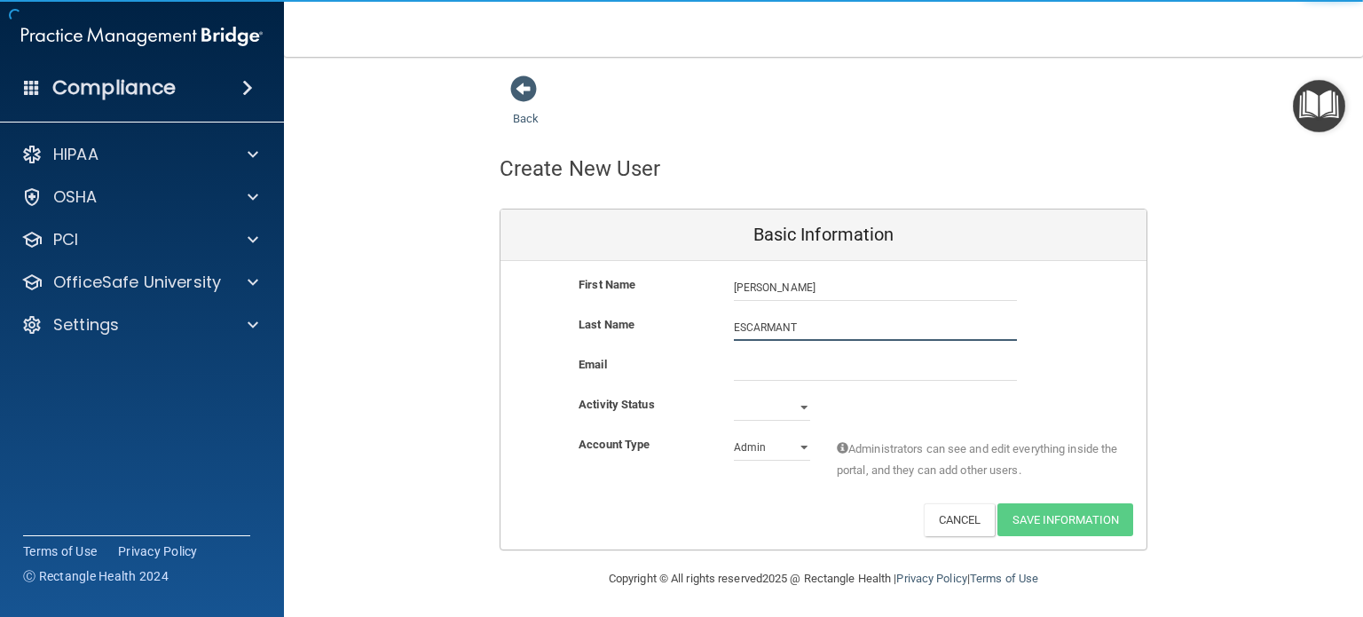
drag, startPoint x: 736, startPoint y: 327, endPoint x: 706, endPoint y: 327, distance: 30.2
click at [706, 327] on div "Last Name [PERSON_NAME]" at bounding box center [823, 327] width 646 height 27
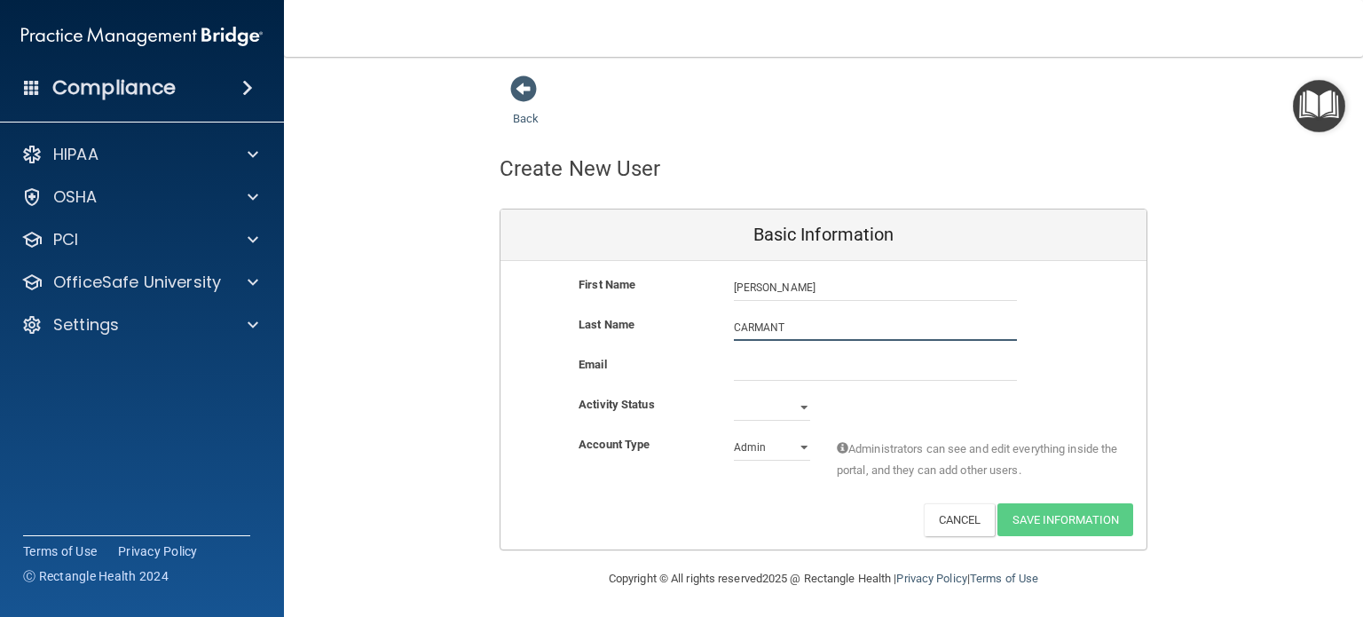
type input "CARMANT"
click at [756, 368] on input "email" at bounding box center [875, 367] width 283 height 27
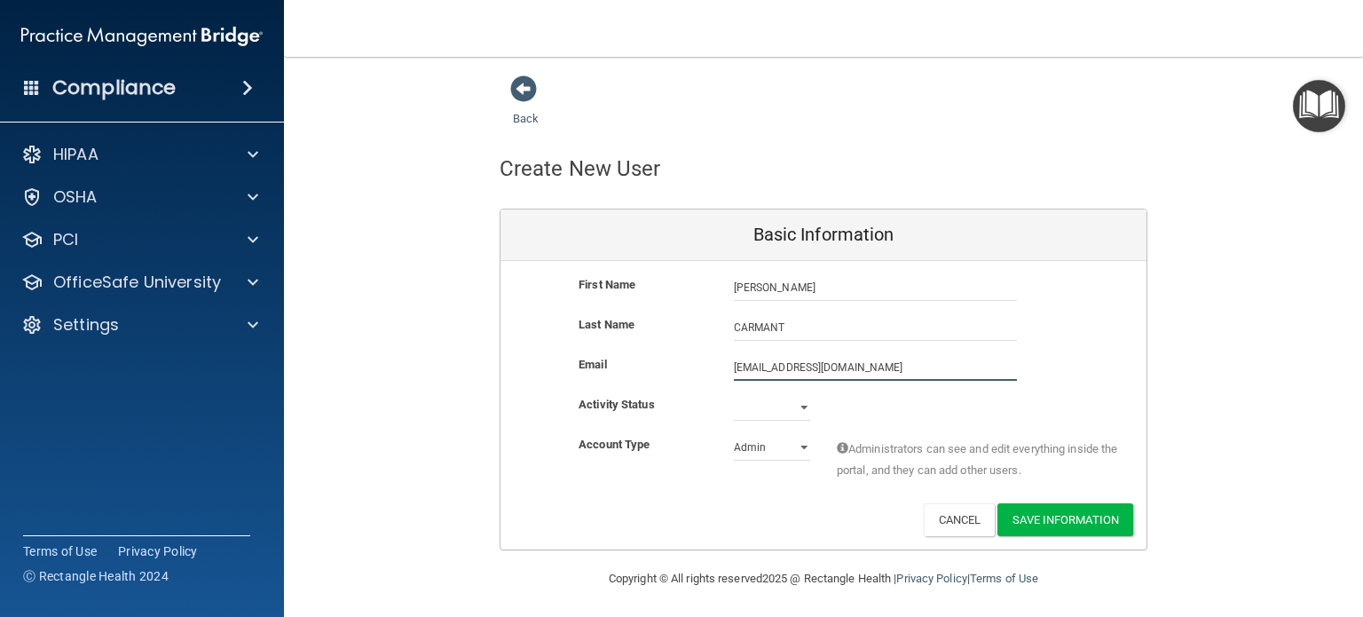
type input "[EMAIL_ADDRESS][DOMAIN_NAME]"
click at [742, 405] on select "Active Inactive" at bounding box center [772, 407] width 76 height 27
select select "active"
click at [734, 394] on select "Active Inactive" at bounding box center [772, 407] width 76 height 27
click at [791, 445] on select "Admin Member" at bounding box center [772, 447] width 76 height 27
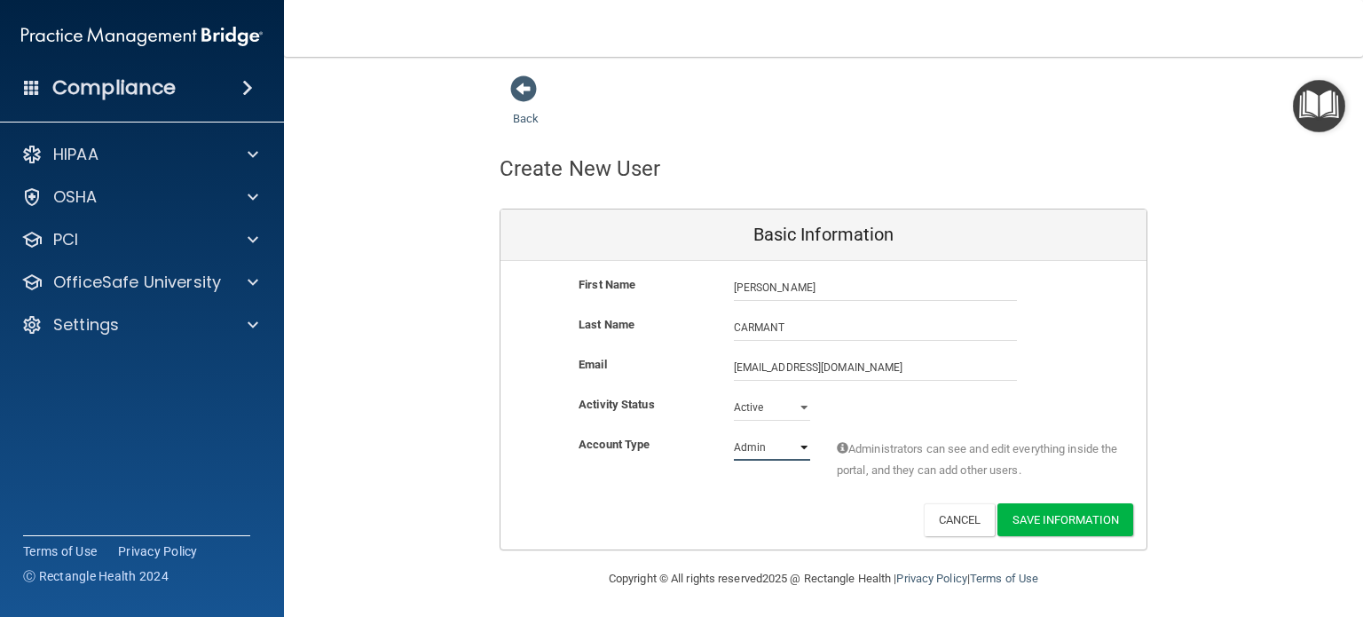
select select "practice_member"
click at [734, 434] on select "Admin Member" at bounding box center [772, 447] width 76 height 27
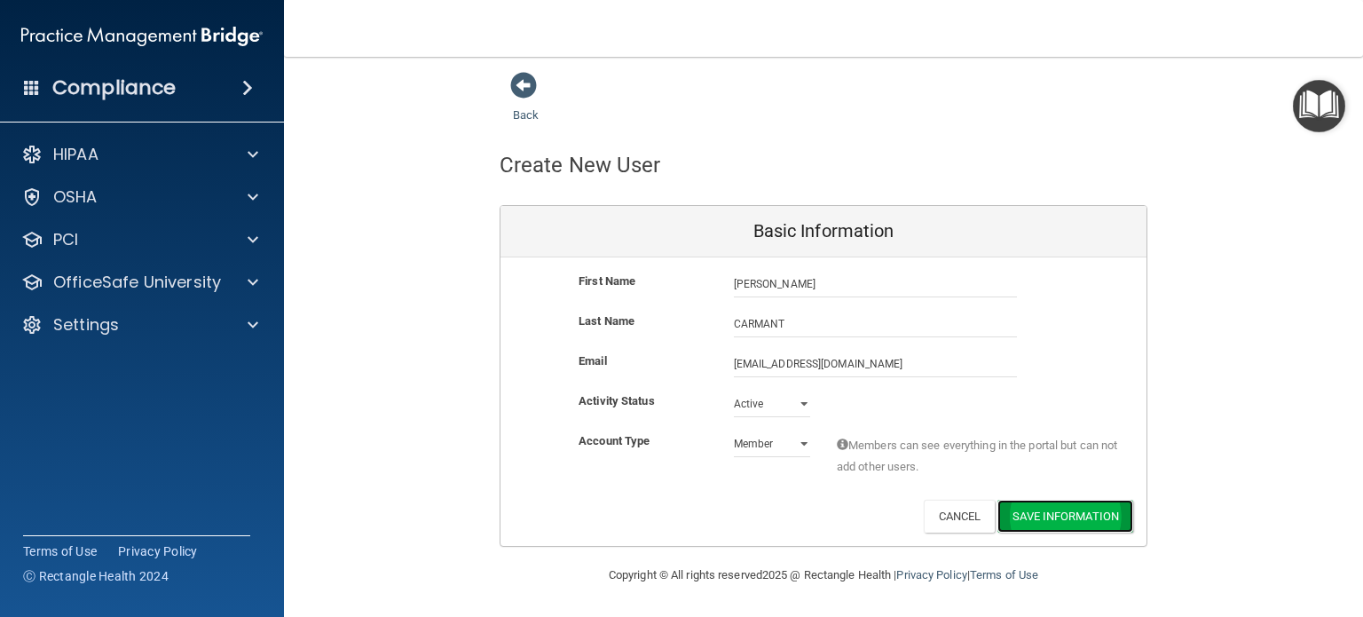
click at [1040, 518] on button "Save Information" at bounding box center [1065, 516] width 136 height 33
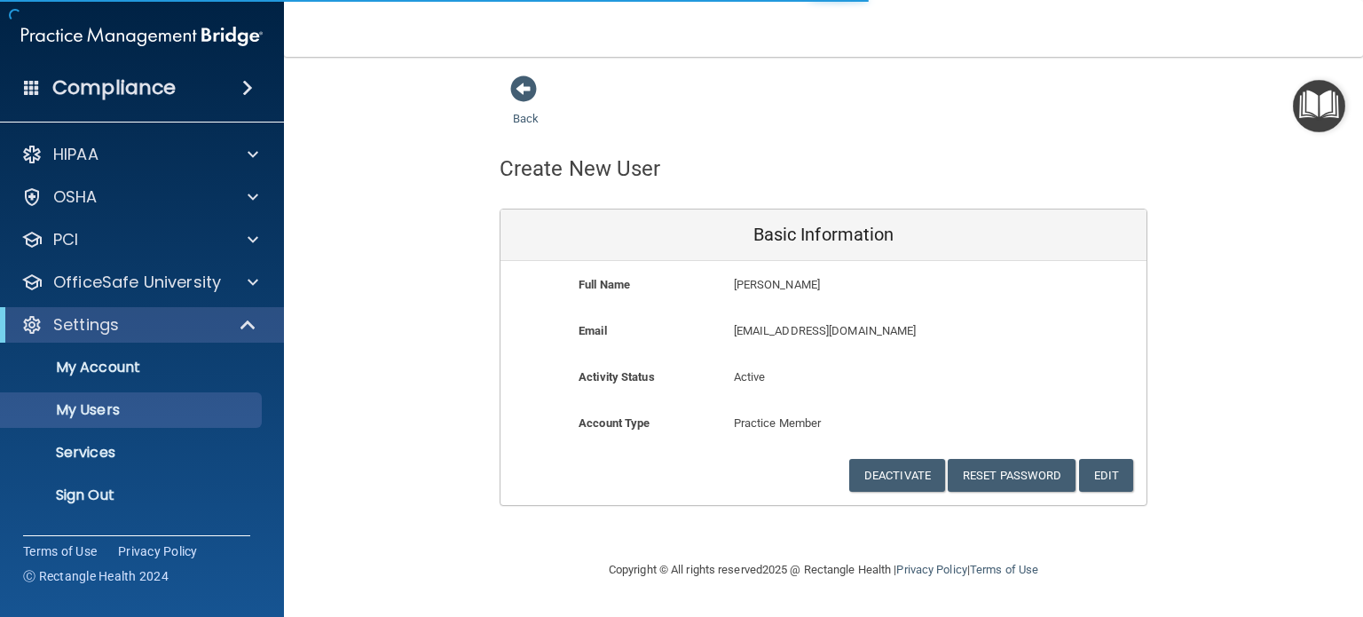
select select "20"
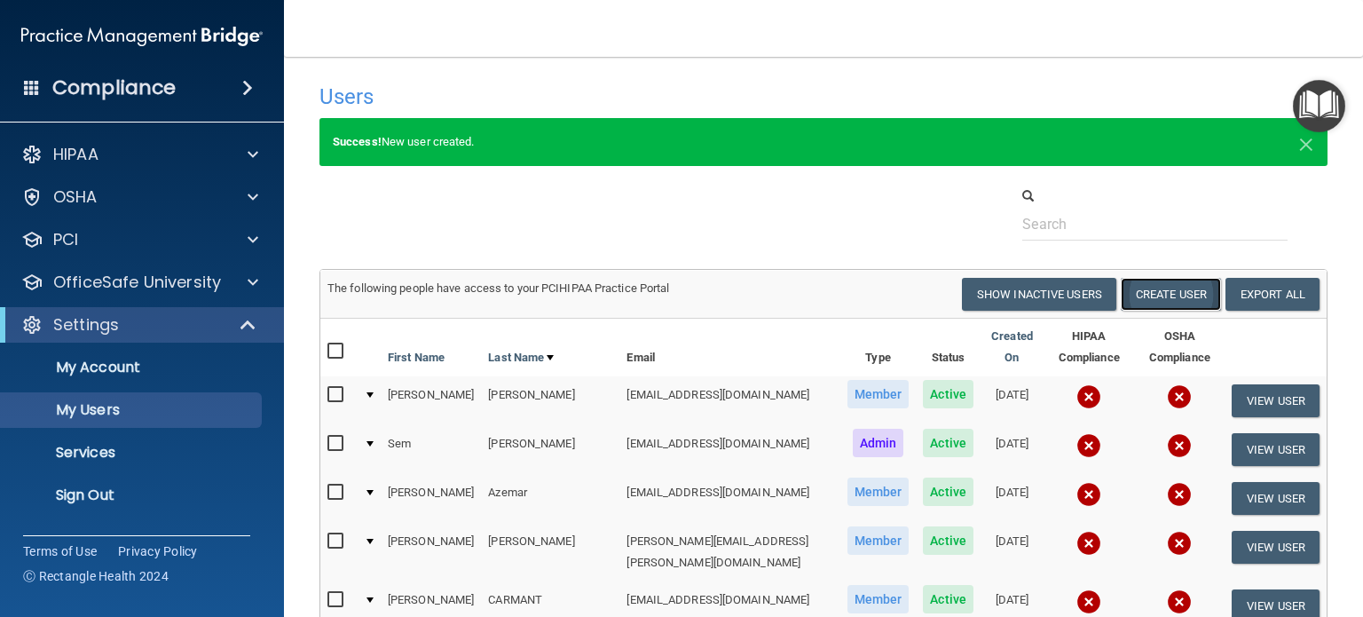
click at [1150, 295] on button "Create User" at bounding box center [1171, 294] width 100 height 33
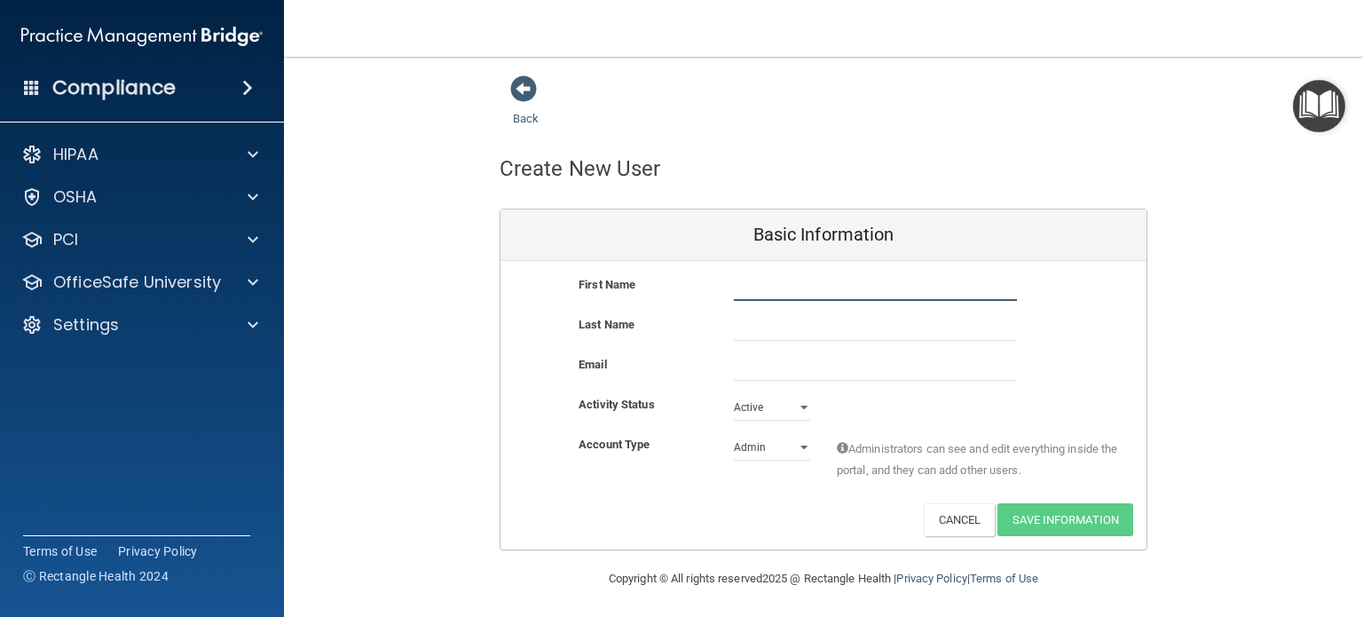
click at [775, 292] on input "text" at bounding box center [875, 287] width 283 height 27
type input "[PERSON_NAME]"
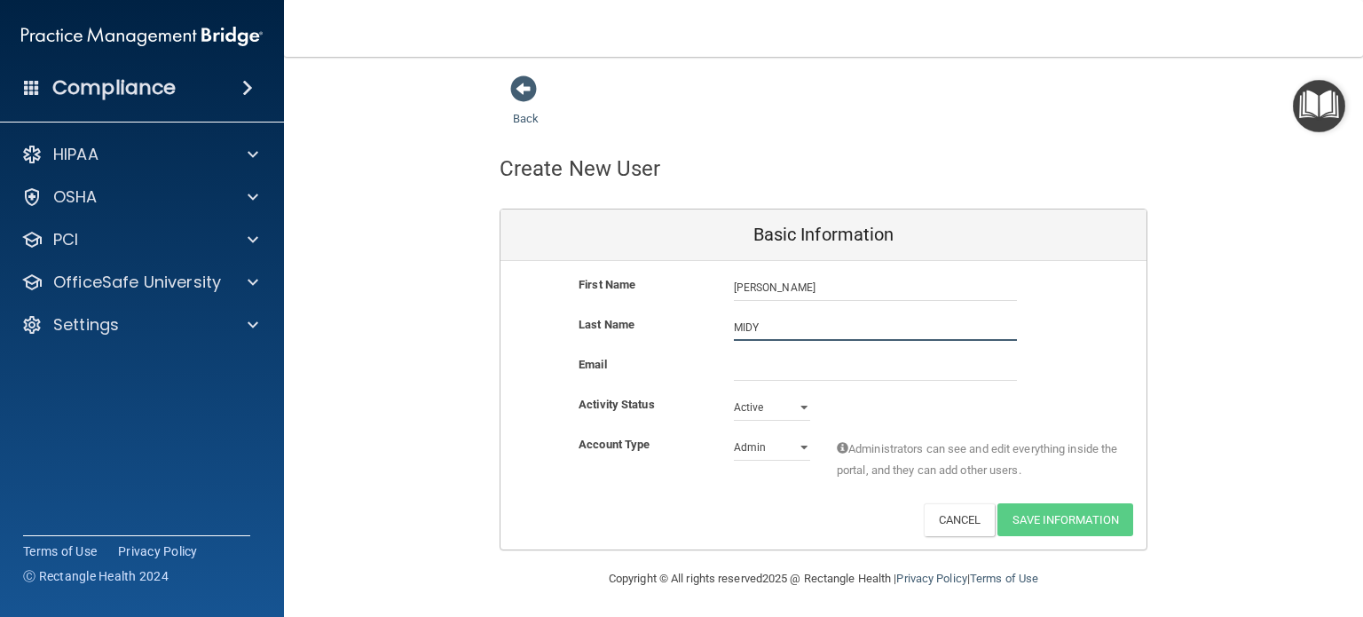
type input "MIDY"
click at [742, 376] on input "email" at bounding box center [875, 367] width 283 height 27
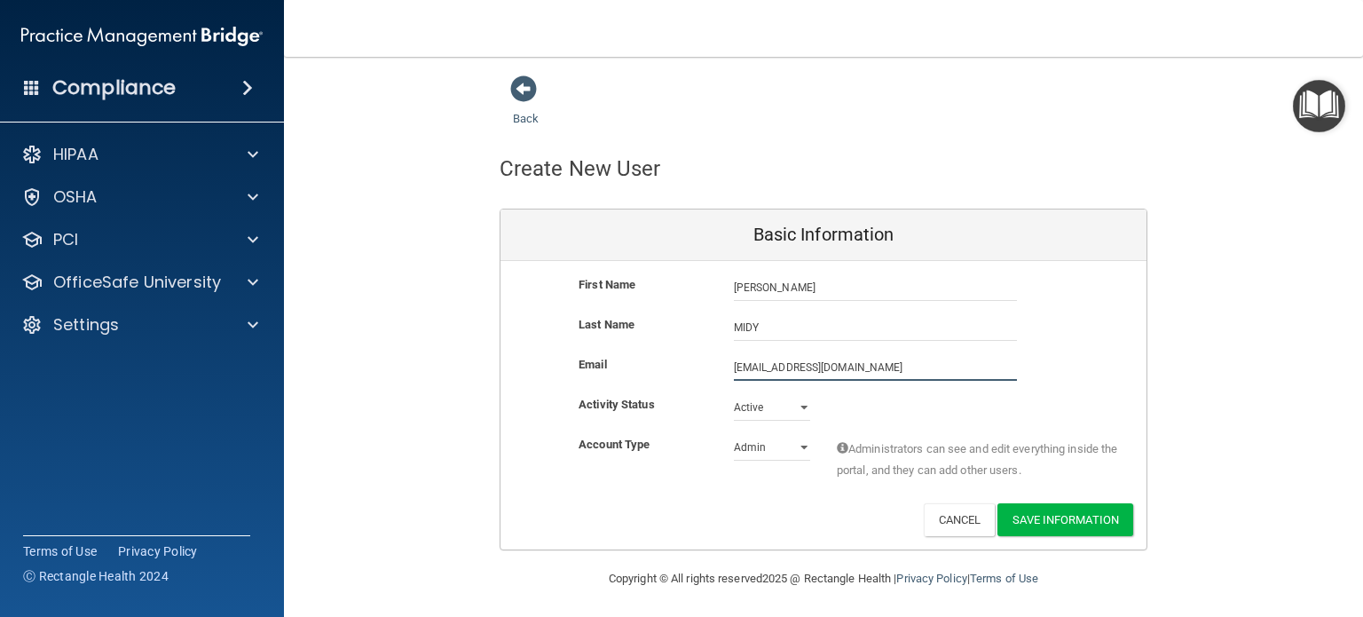
type input "[EMAIL_ADDRESS][DOMAIN_NAME]"
click at [752, 450] on select "Admin Member" at bounding box center [772, 447] width 76 height 27
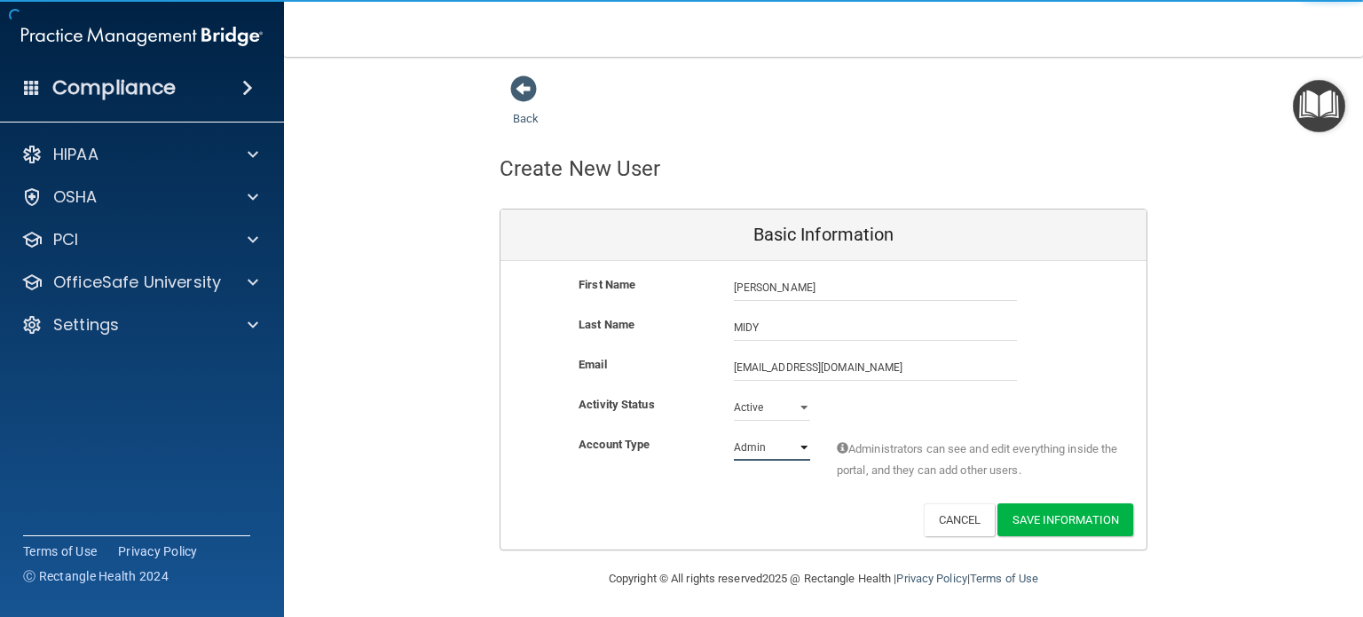
select select "practice_member"
click at [734, 434] on select "Admin Member" at bounding box center [772, 447] width 76 height 27
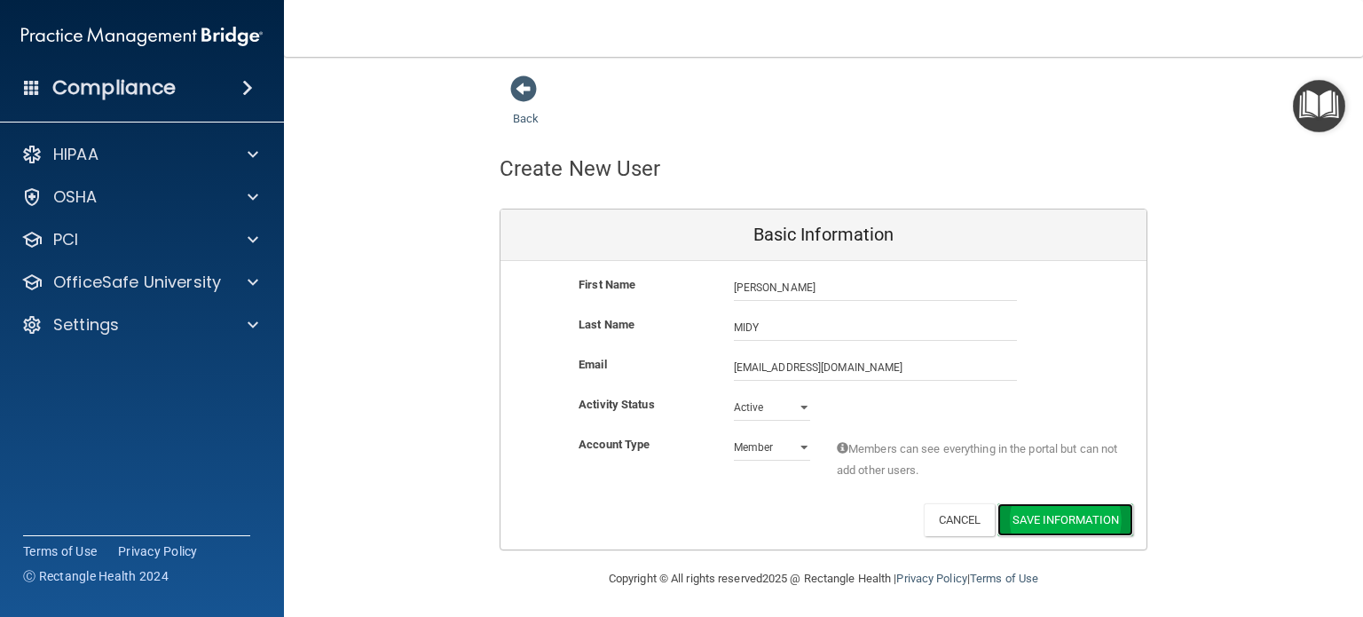
click at [1026, 522] on button "Save Information" at bounding box center [1065, 519] width 136 height 33
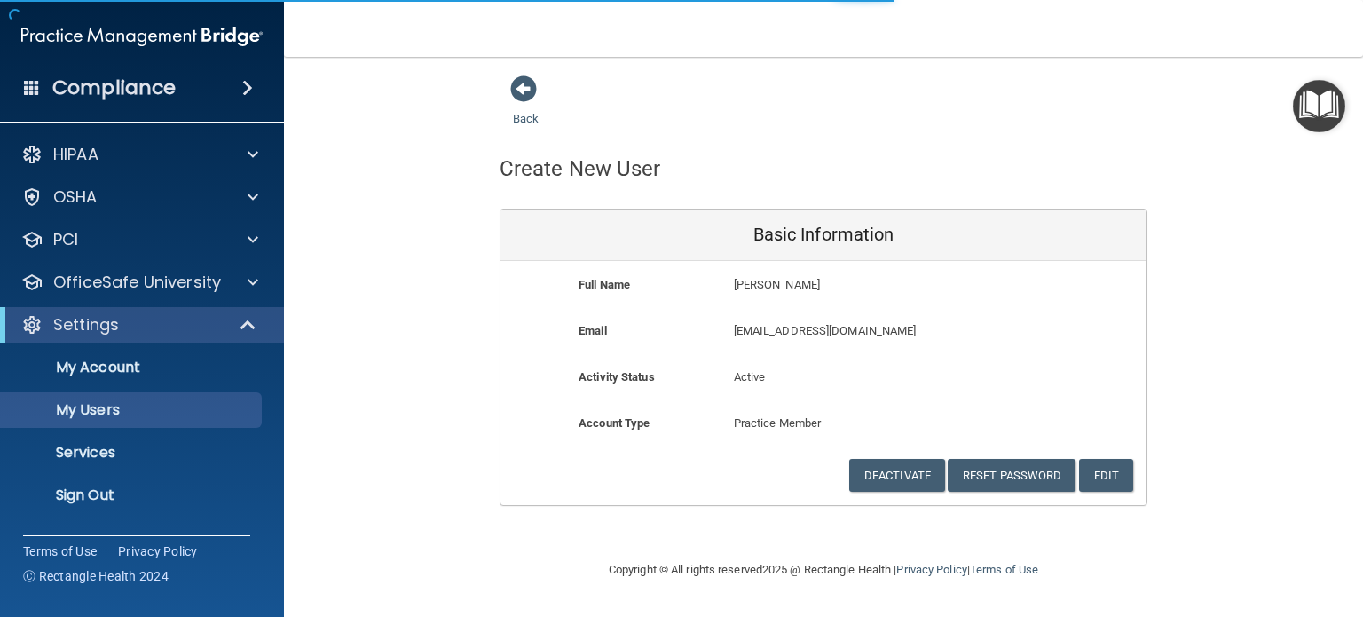
select select "20"
